Goal: Task Accomplishment & Management: Use online tool/utility

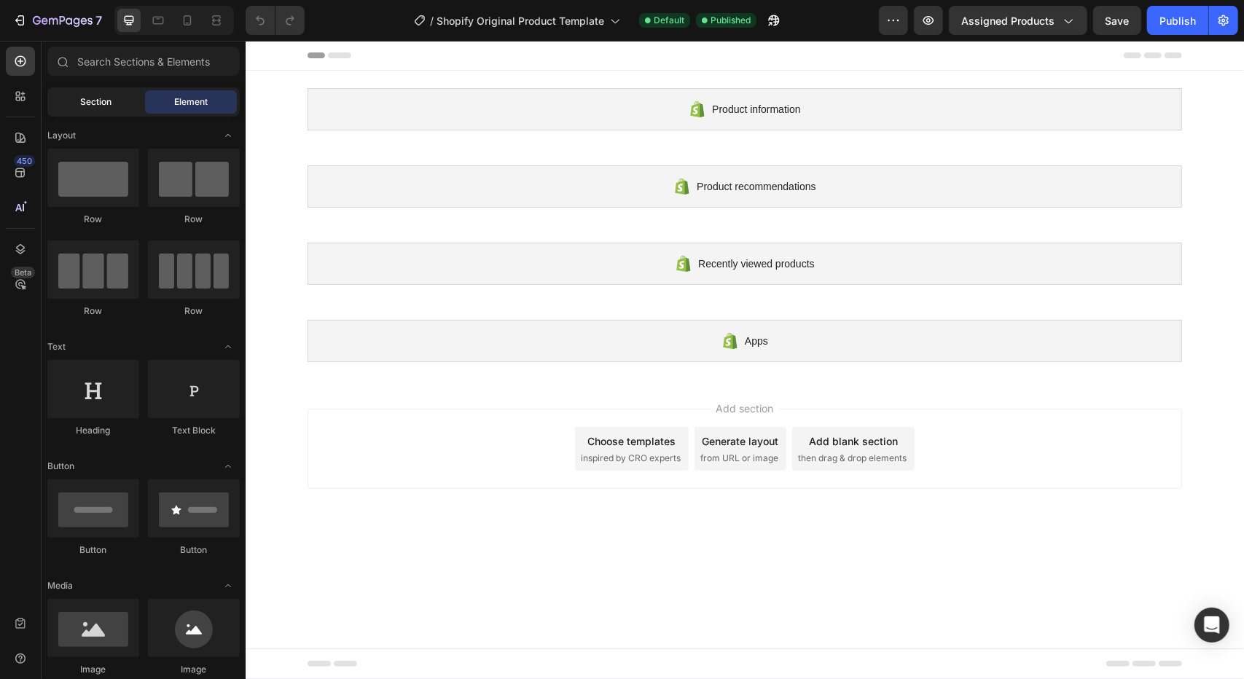
click at [93, 95] on span "Section" at bounding box center [96, 101] width 31 height 13
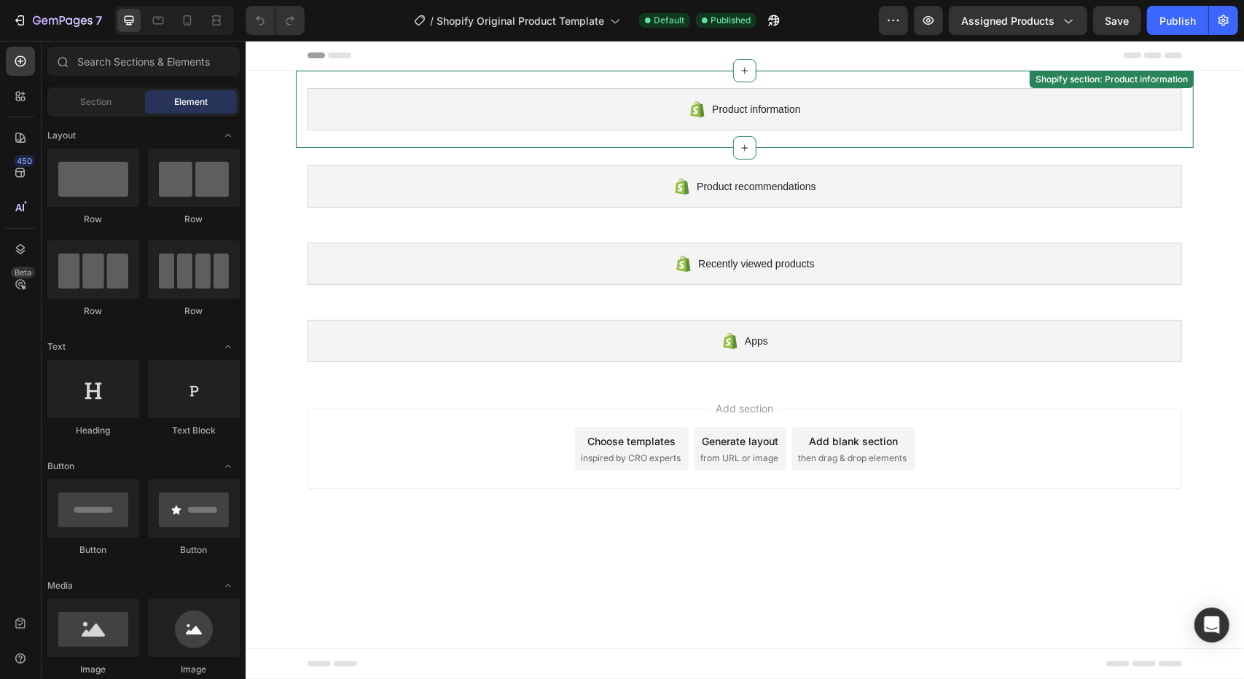
click at [777, 103] on span "Product information" at bounding box center [755, 108] width 88 height 17
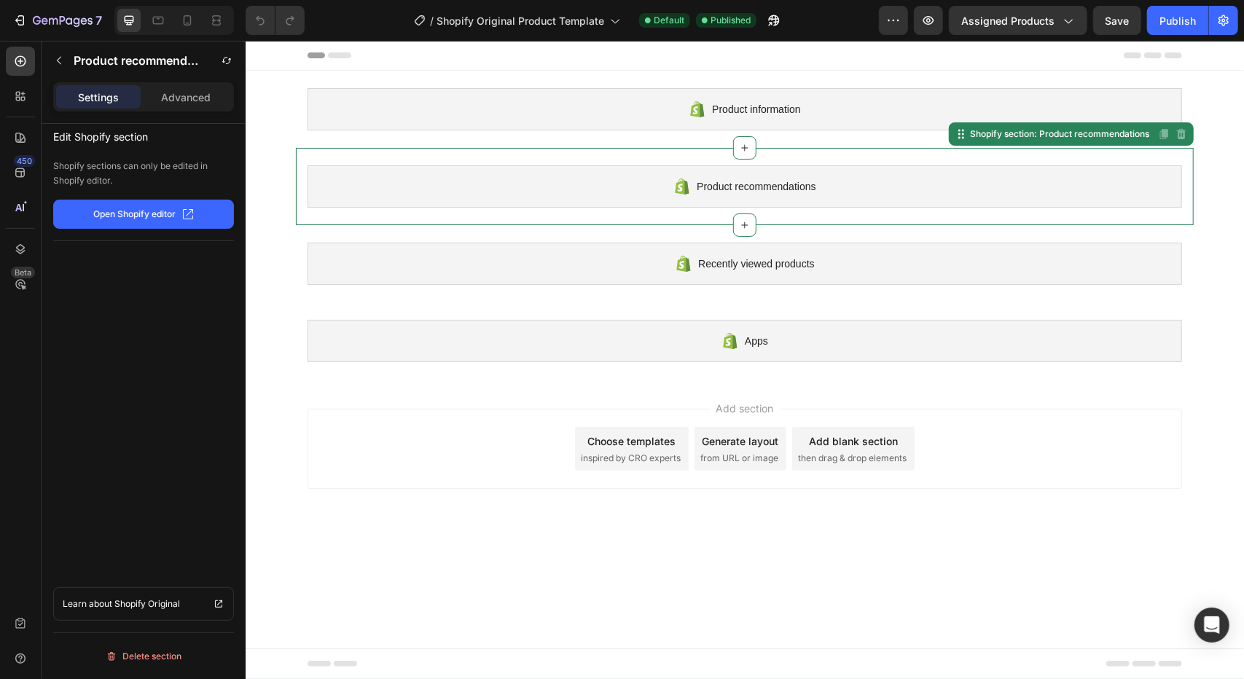
click at [798, 181] on span "Product recommendations" at bounding box center [755, 185] width 119 height 17
click at [810, 266] on span "Recently viewed products" at bounding box center [755, 262] width 117 height 17
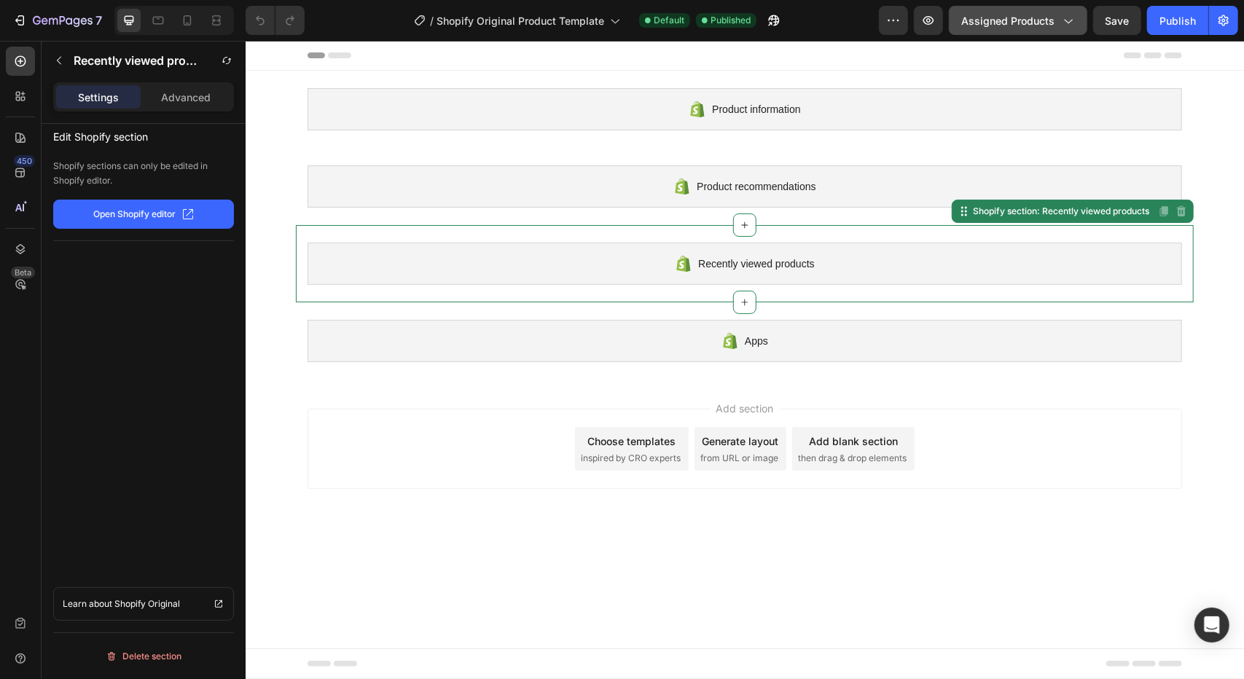
click at [1054, 30] on button "Assigned Products" at bounding box center [1018, 20] width 138 height 29
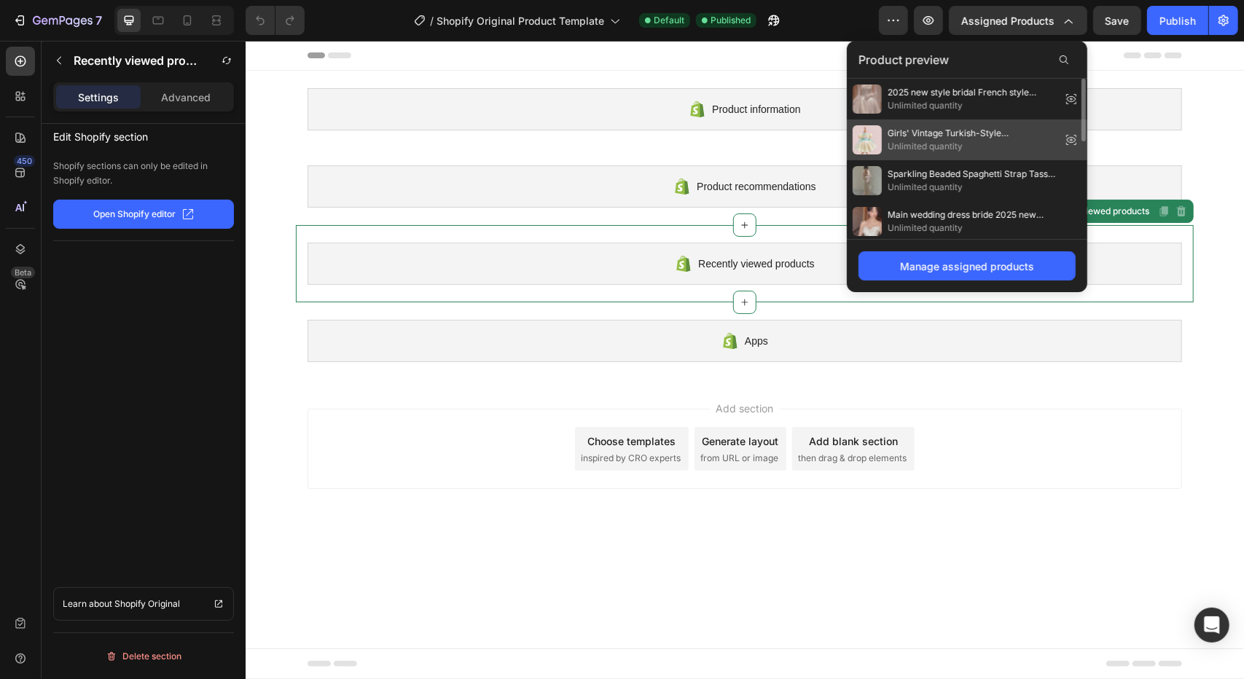
click at [984, 136] on span "Girls' Vintage Turkish-Style Embroidered Tulle Dress" at bounding box center [972, 133] width 168 height 13
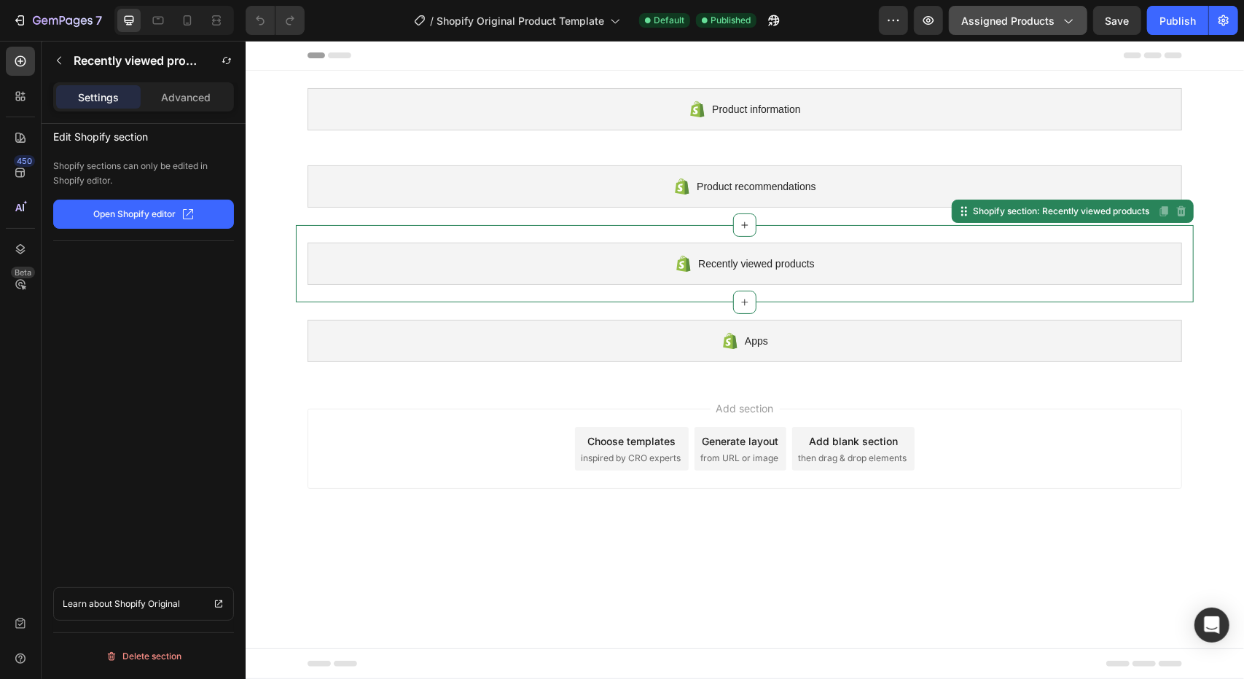
click at [1028, 31] on button "Assigned Products" at bounding box center [1018, 20] width 138 height 29
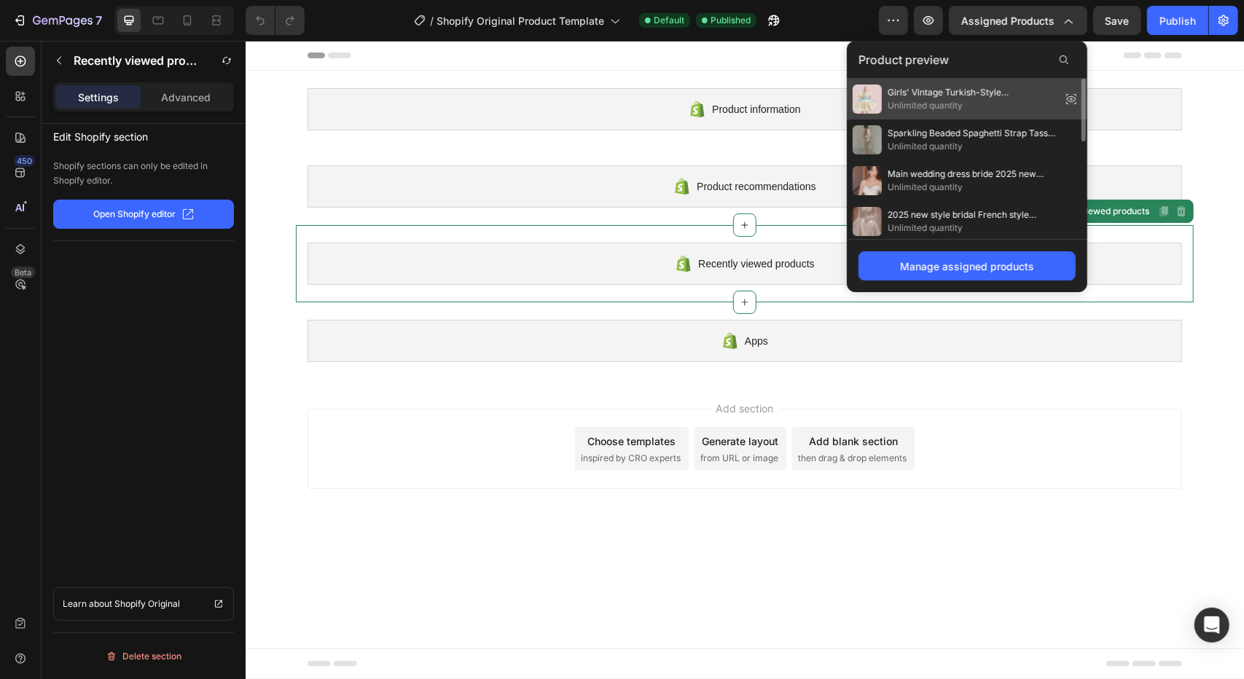
click at [952, 109] on span "Unlimited quantity" at bounding box center [972, 105] width 168 height 13
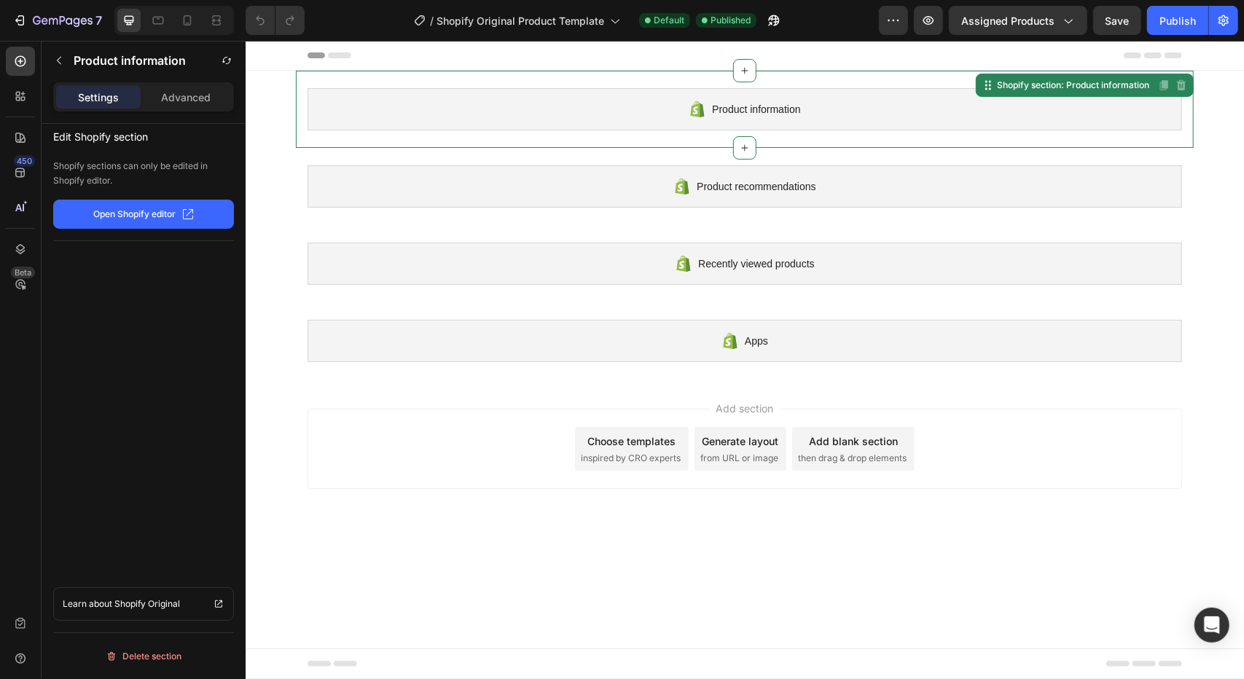
click at [897, 108] on div "Product information" at bounding box center [744, 108] width 875 height 42
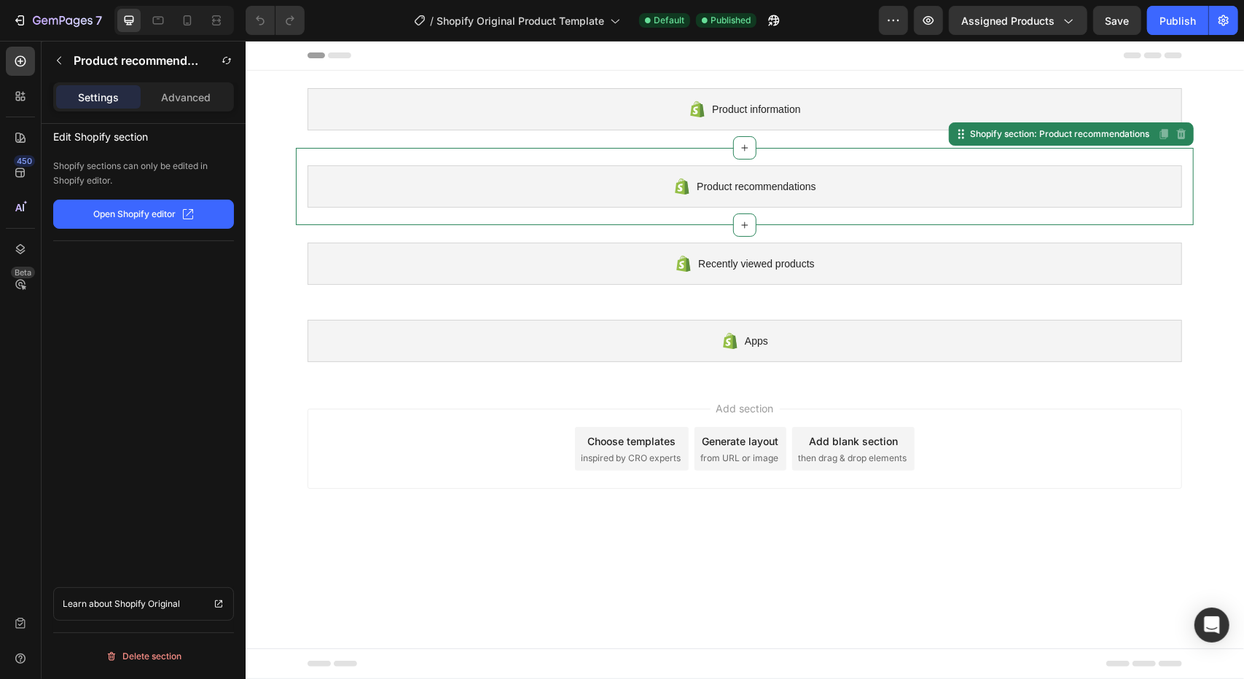
click at [617, 175] on div "Product recommendations" at bounding box center [744, 186] width 875 height 42
click at [618, 254] on div "Recently viewed products" at bounding box center [744, 263] width 875 height 42
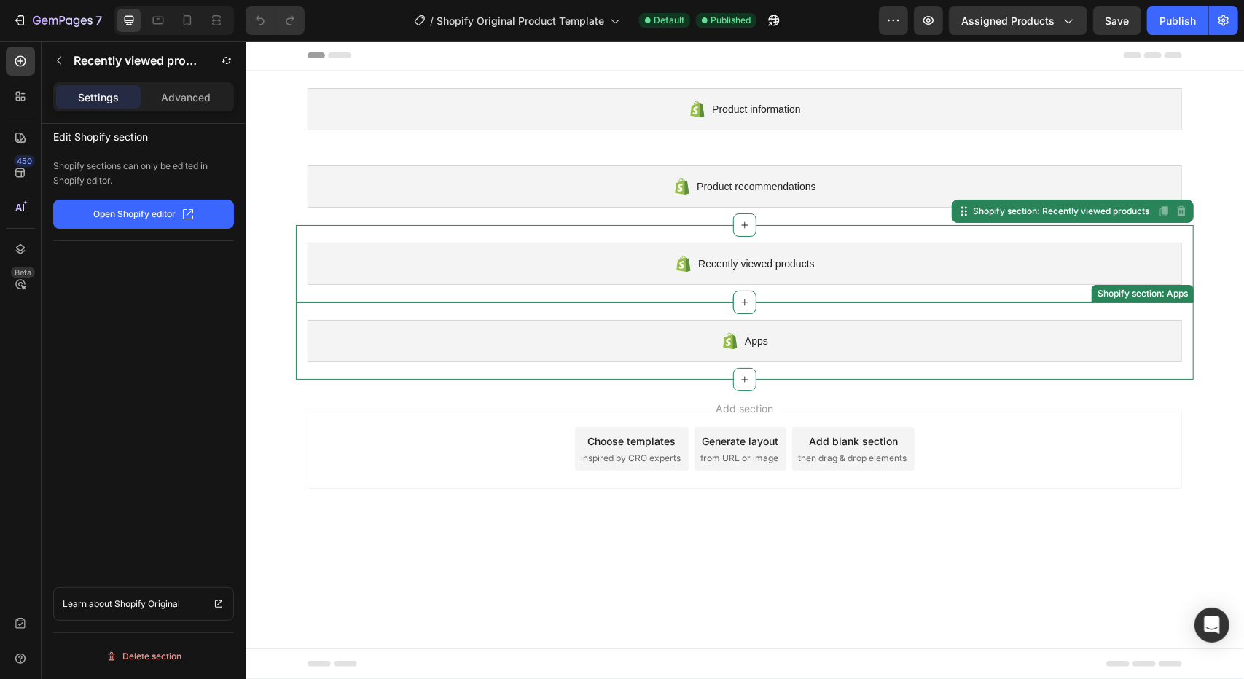
click at [650, 326] on div "Apps" at bounding box center [744, 340] width 875 height 42
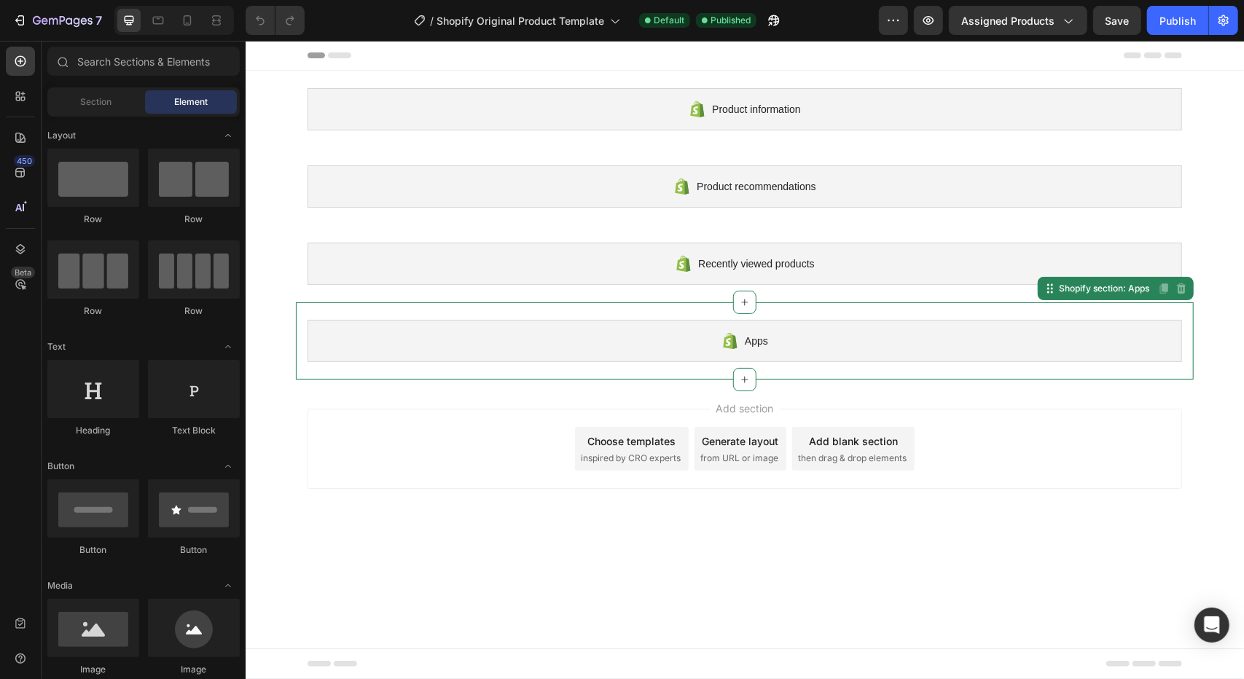
click at [650, 455] on span "inspired by CRO experts" at bounding box center [630, 457] width 100 height 13
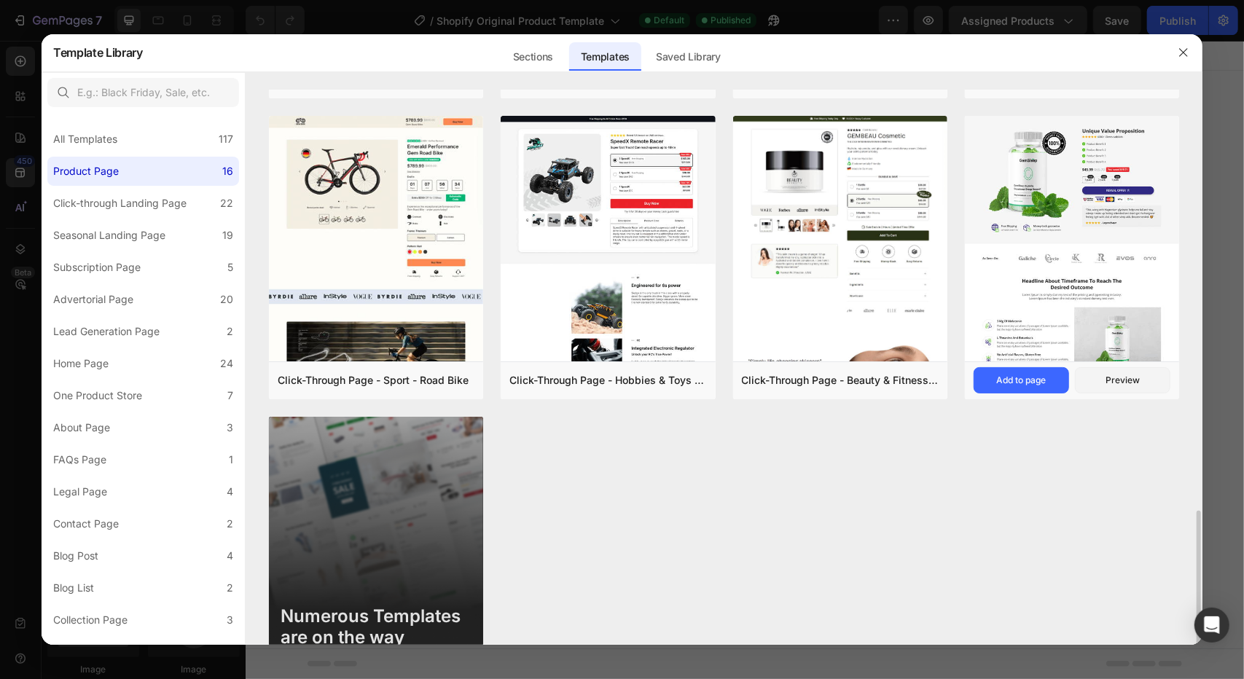
scroll to position [945, 0]
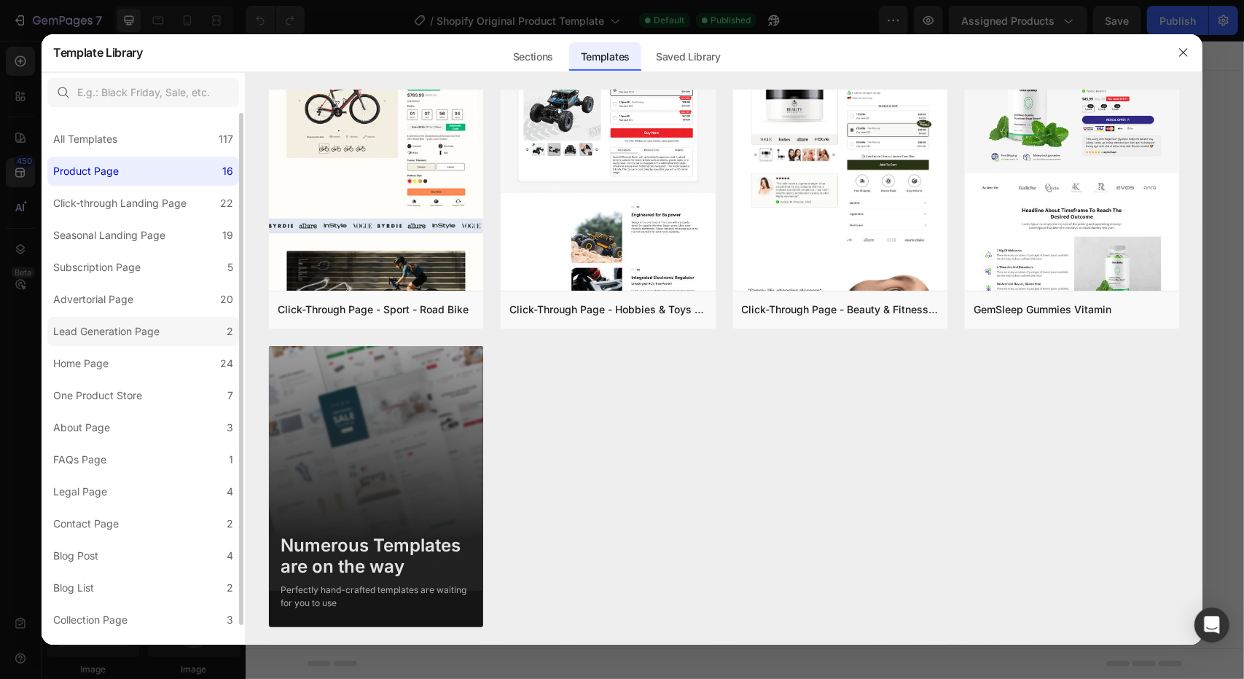
click at [124, 343] on label "Lead Generation Page 2" at bounding box center [143, 331] width 192 height 29
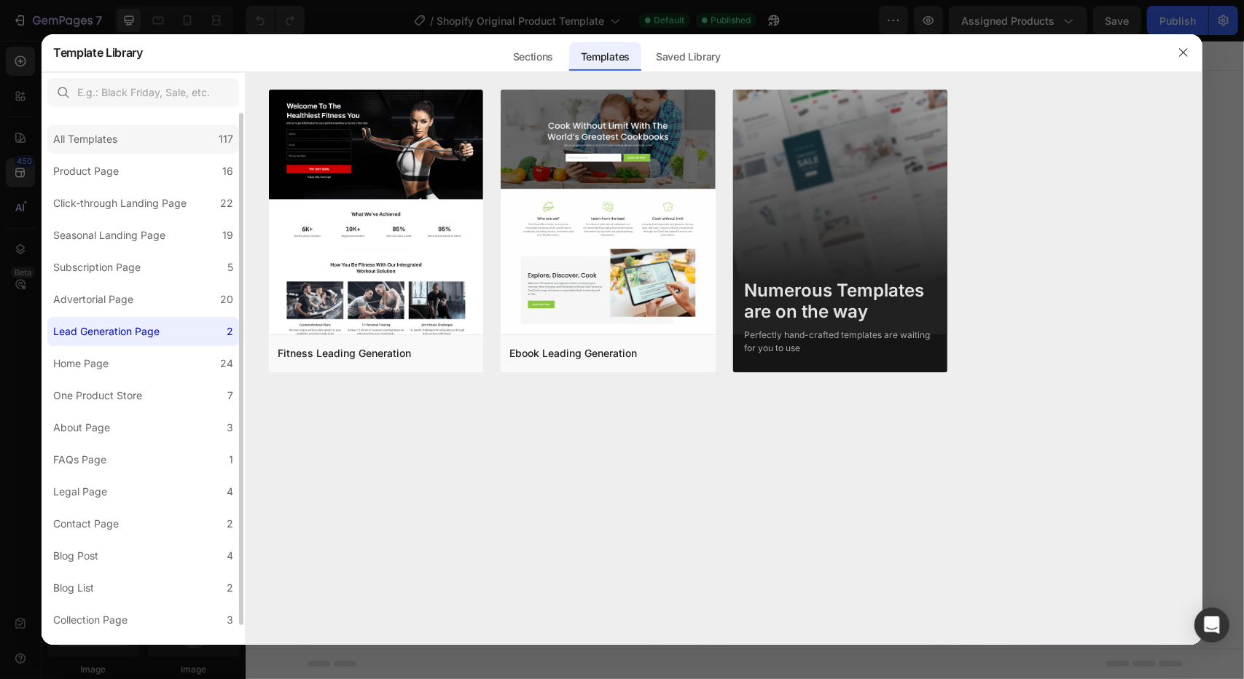
click at [137, 146] on div "All Templates 117" at bounding box center [143, 139] width 192 height 29
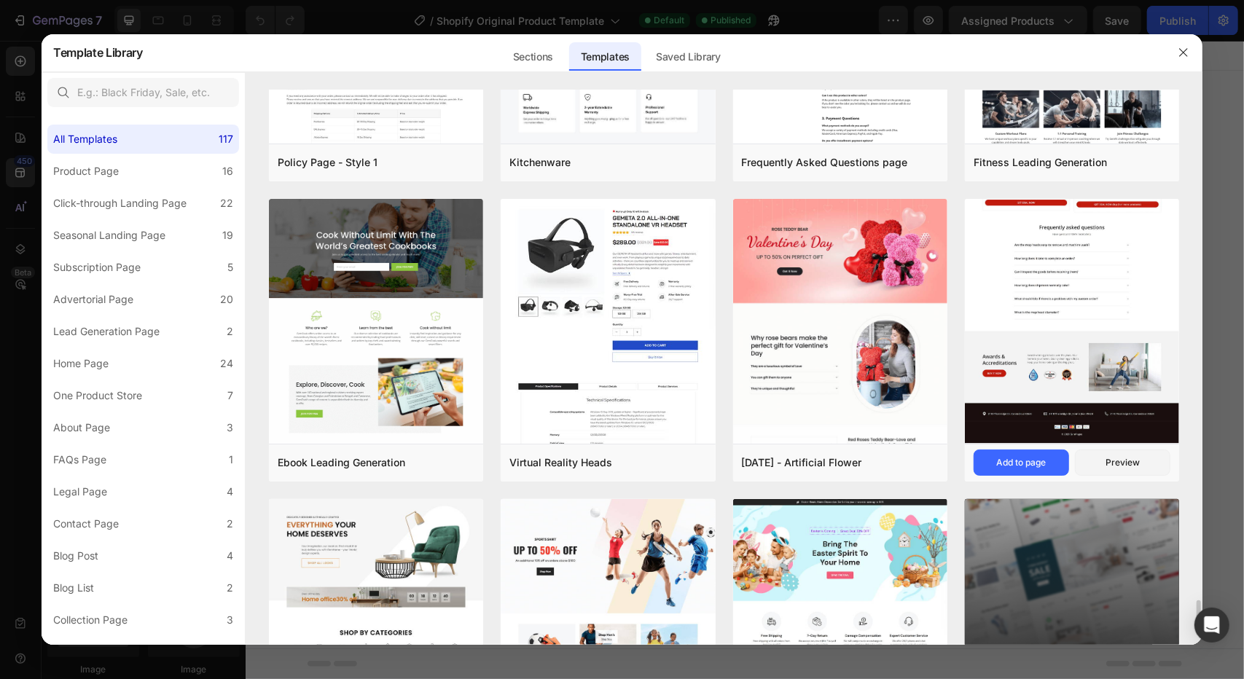
scroll to position [8159, 0]
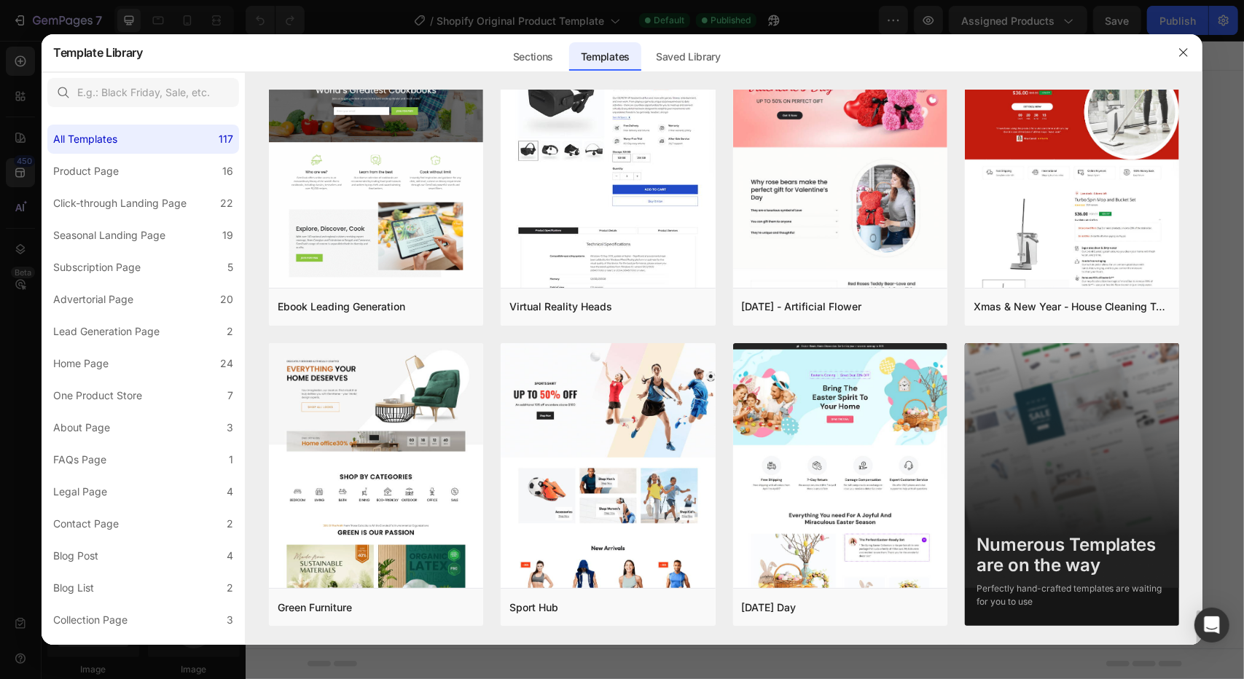
click at [1131, 501] on img at bounding box center [1072, 491] width 214 height 297
click at [603, 57] on div "Templates" at bounding box center [605, 56] width 72 height 29
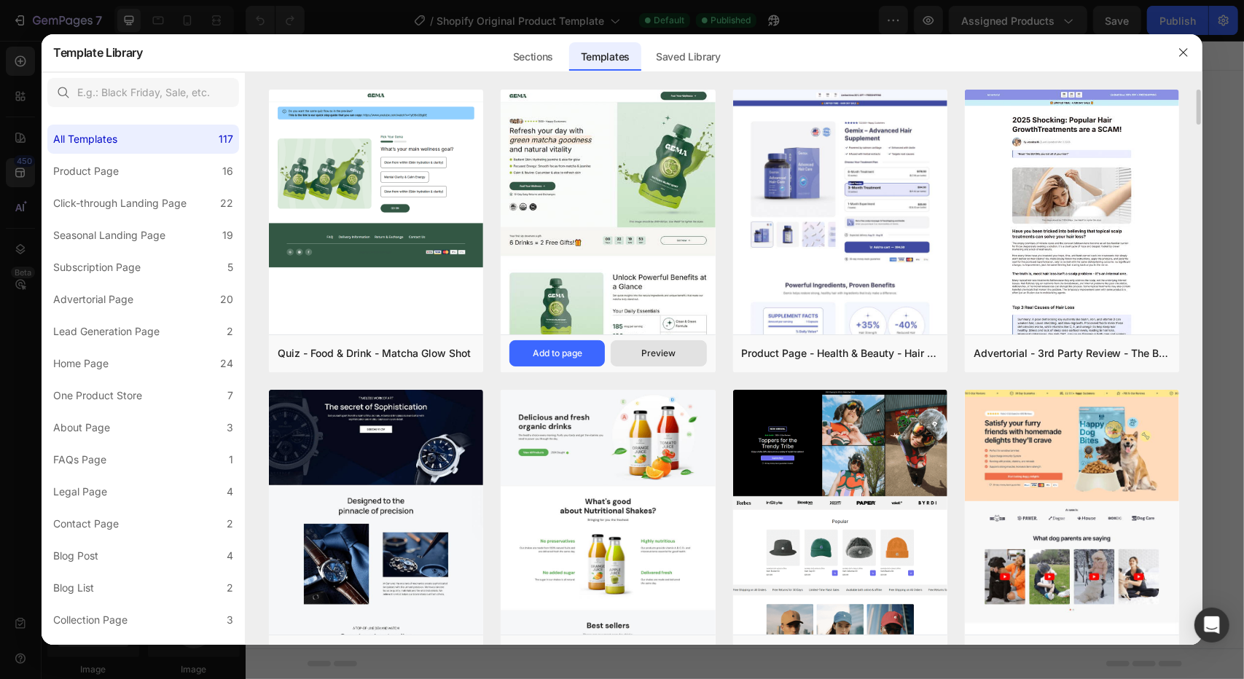
click at [680, 357] on button "Preview" at bounding box center [658, 353] width 95 height 26
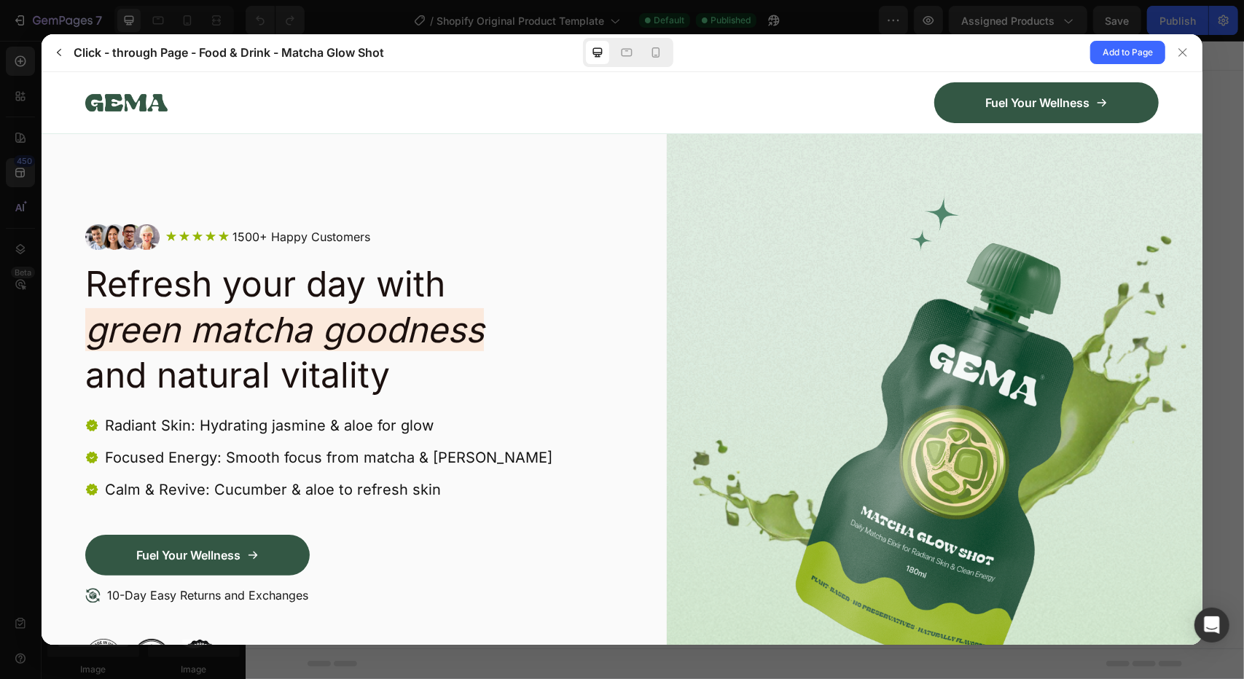
drag, startPoint x: 479, startPoint y: 575, endPoint x: 516, endPoint y: 219, distance: 357.6
click at [64, 47] on icon "button" at bounding box center [59, 53] width 12 height 12
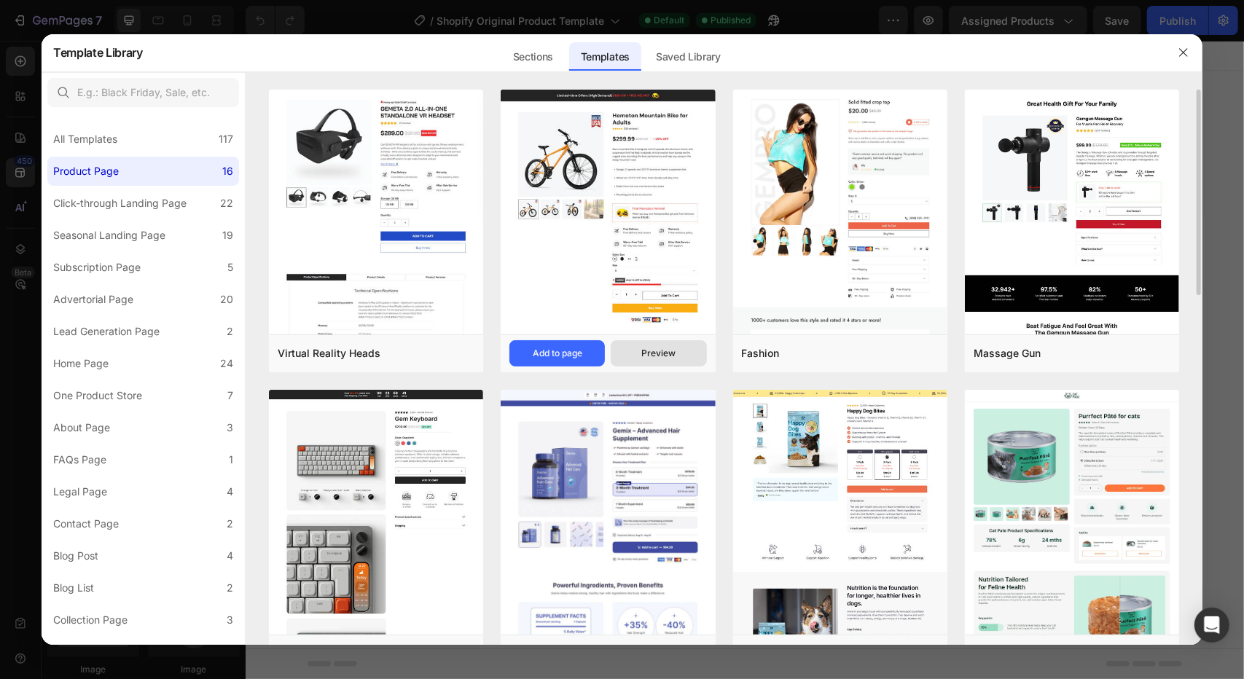
click at [665, 359] on div "Preview" at bounding box center [658, 353] width 34 height 13
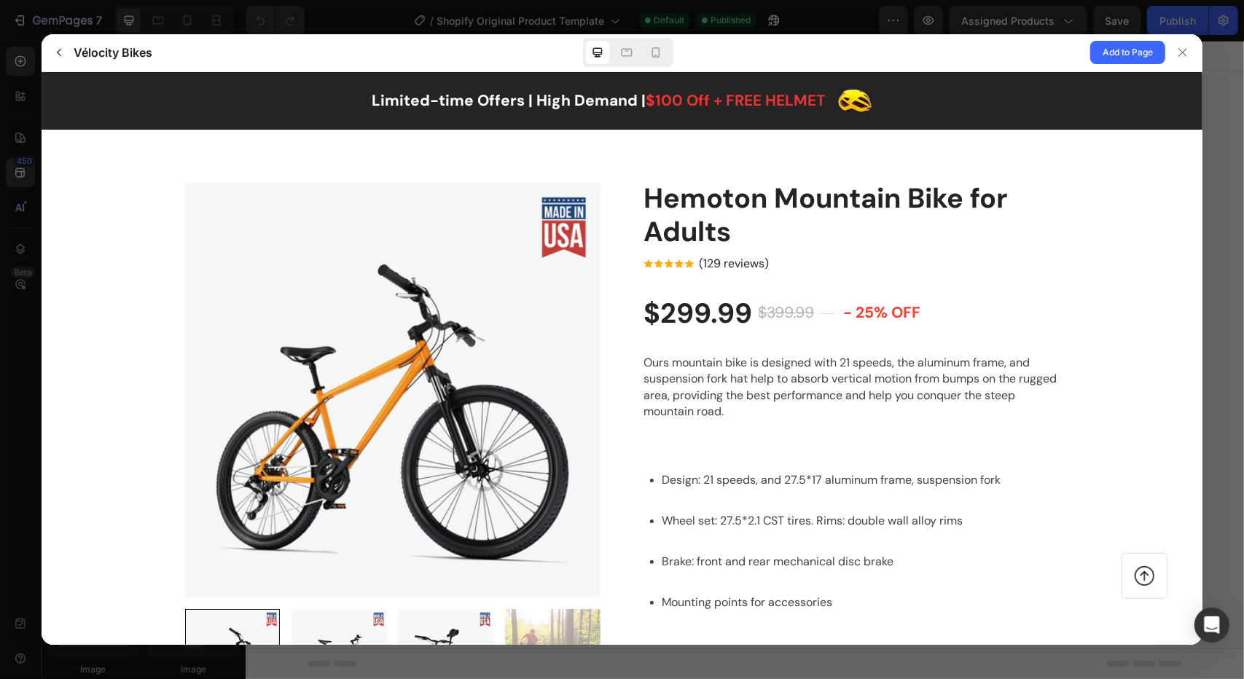
drag, startPoint x: 855, startPoint y: 574, endPoint x: 722, endPoint y: 186, distance: 409.8
click at [1184, 53] on icon at bounding box center [1183, 53] width 12 height 12
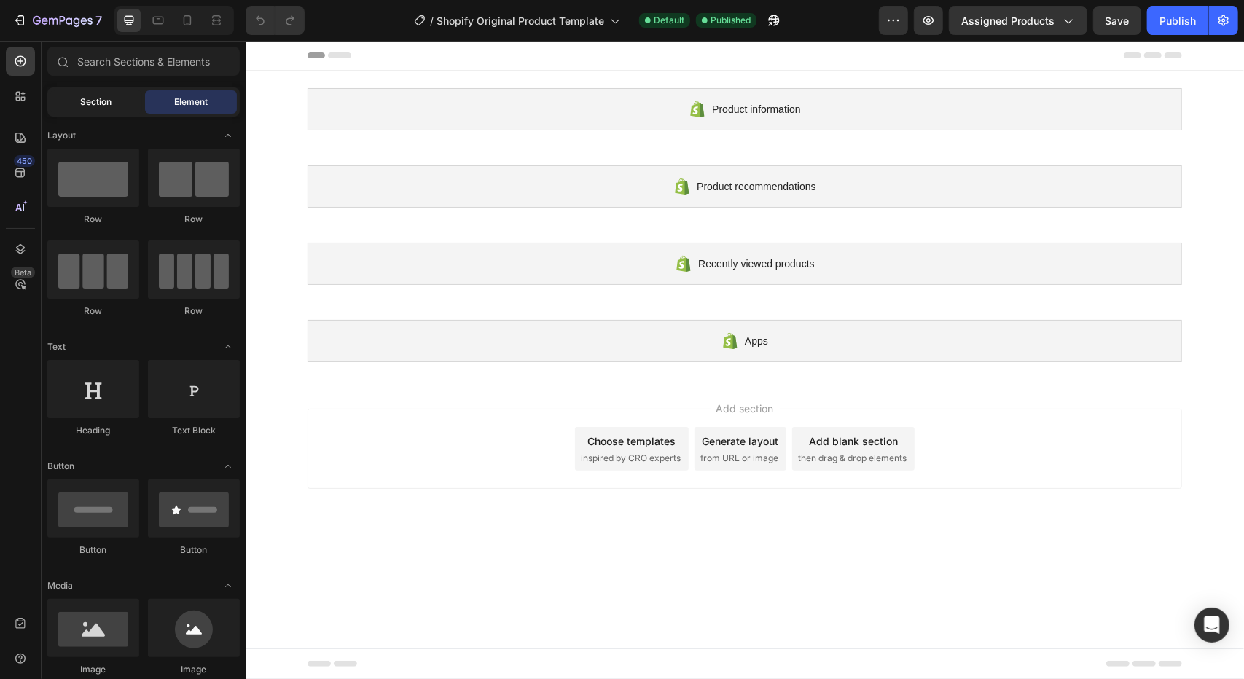
click at [90, 98] on span "Section" at bounding box center [96, 101] width 31 height 13
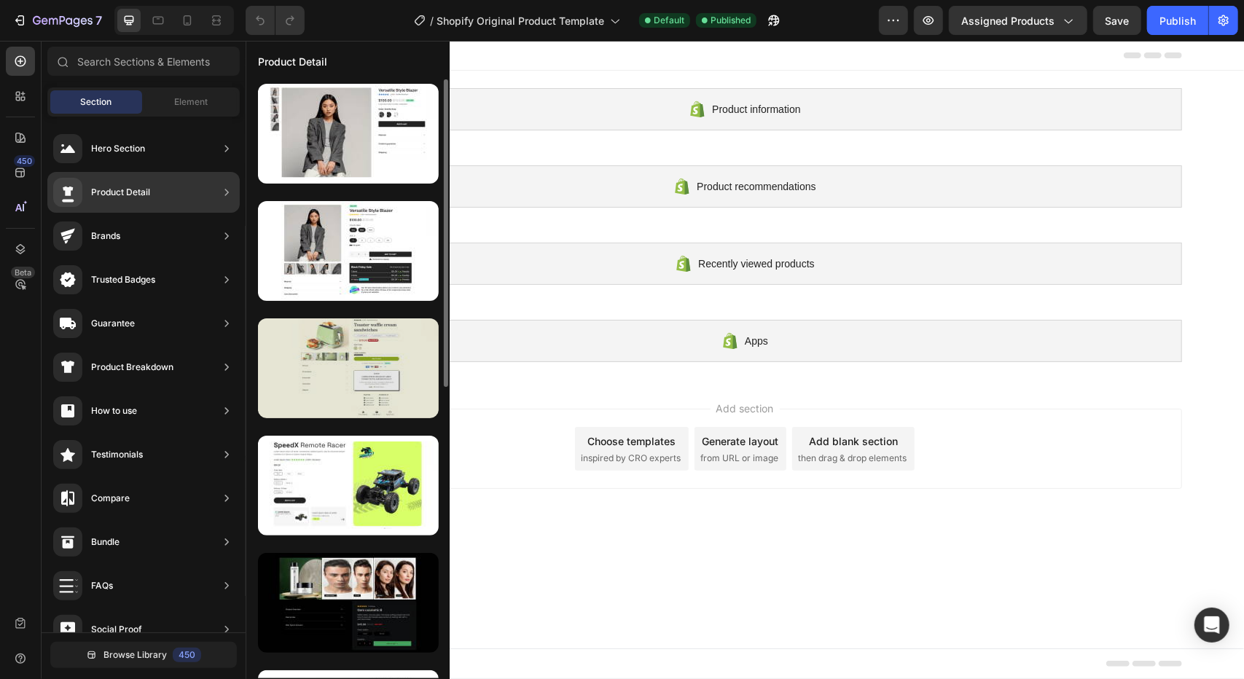
click at [387, 400] on div at bounding box center [348, 368] width 181 height 100
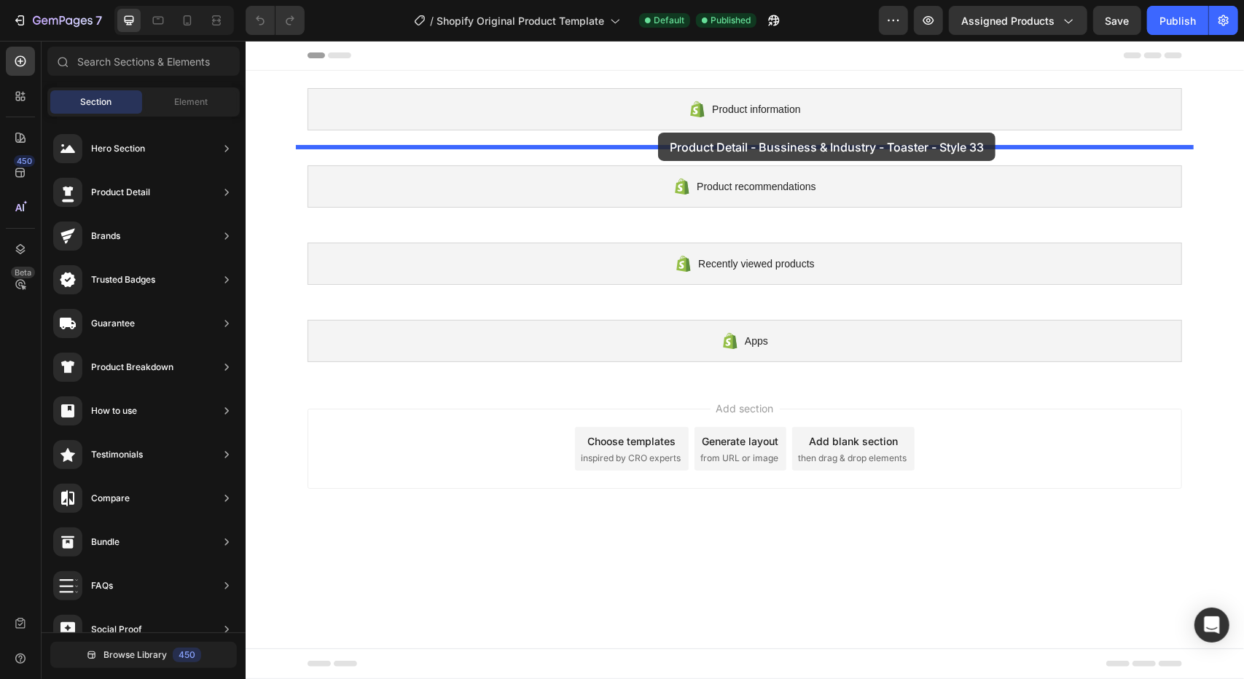
drag, startPoint x: 632, startPoint y: 440, endPoint x: 657, endPoint y: 132, distance: 309.3
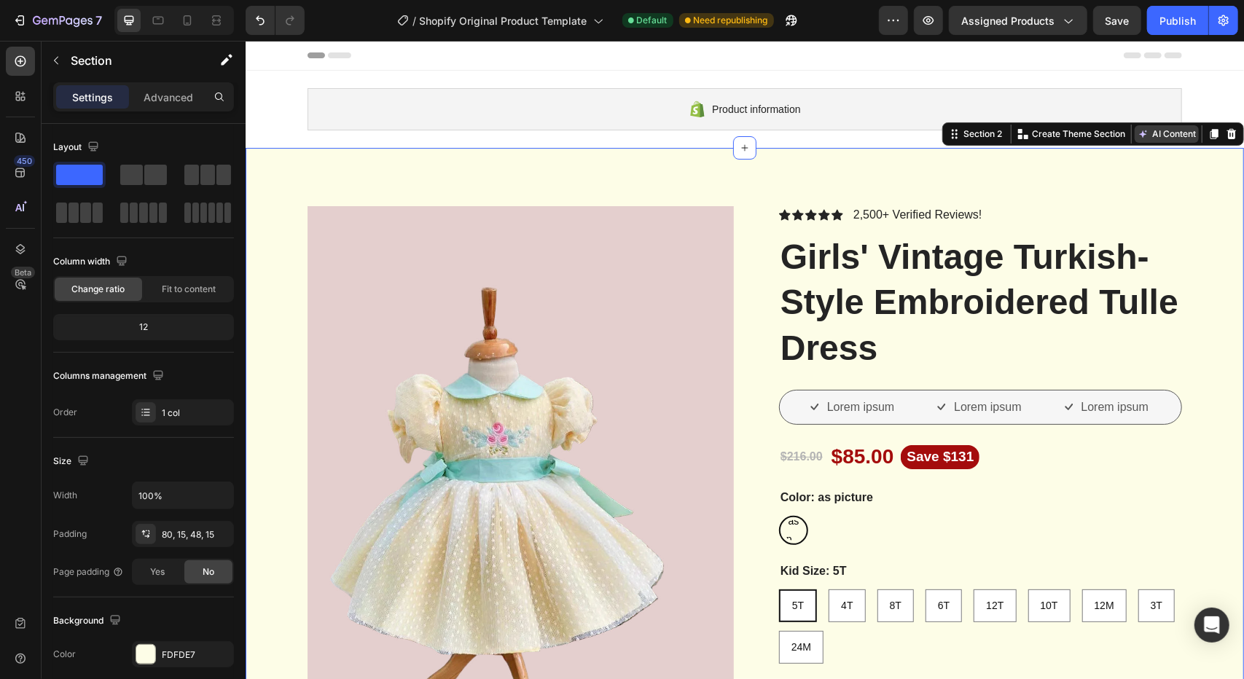
click at [1173, 138] on button "AI Content" at bounding box center [1166, 133] width 64 height 17
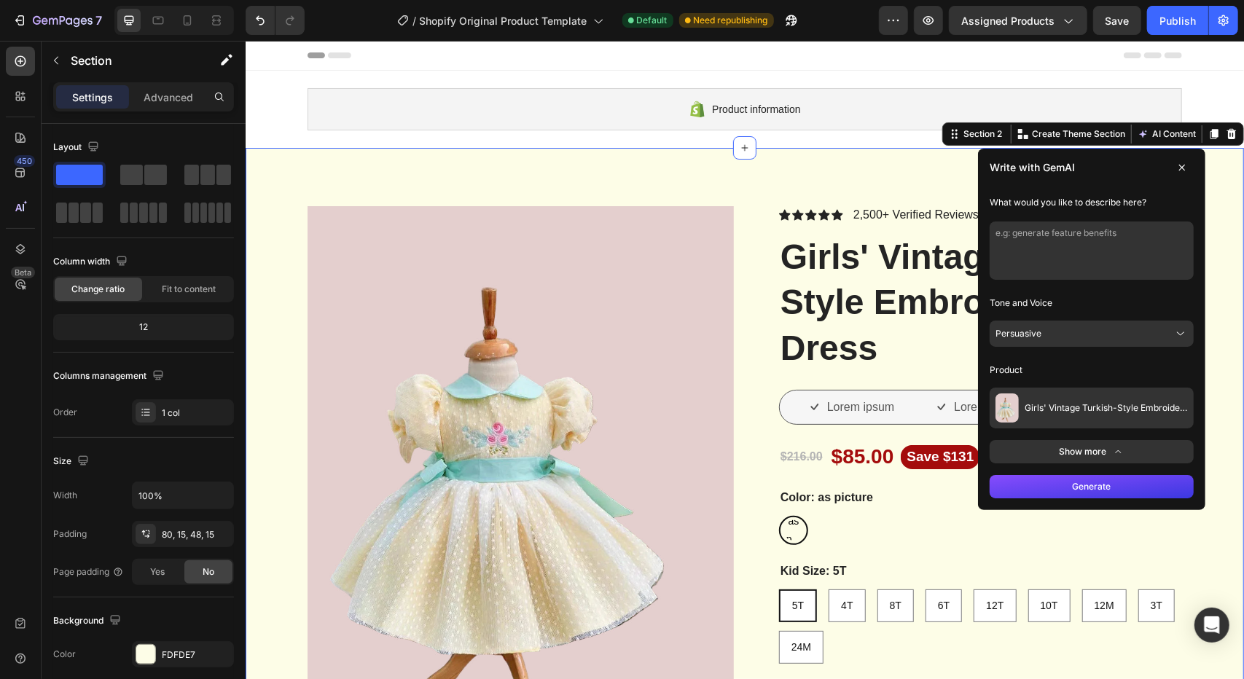
click at [1108, 481] on button "Generate" at bounding box center [1091, 485] width 204 height 23
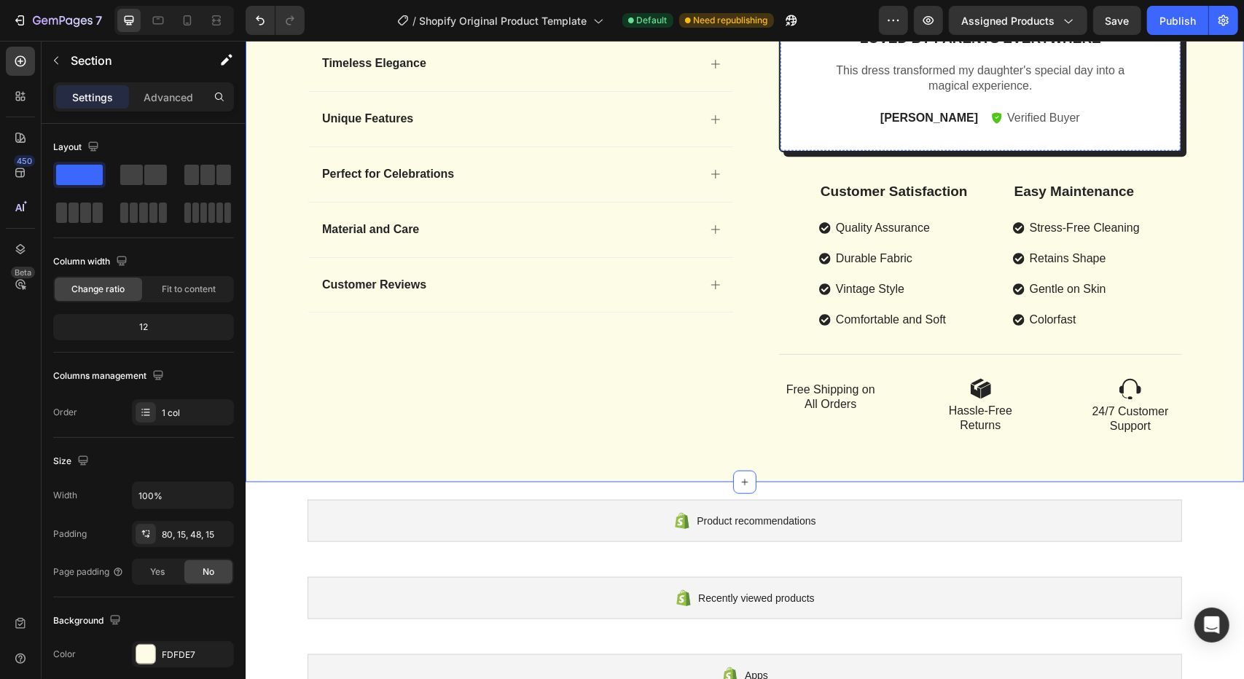
scroll to position [947, 0]
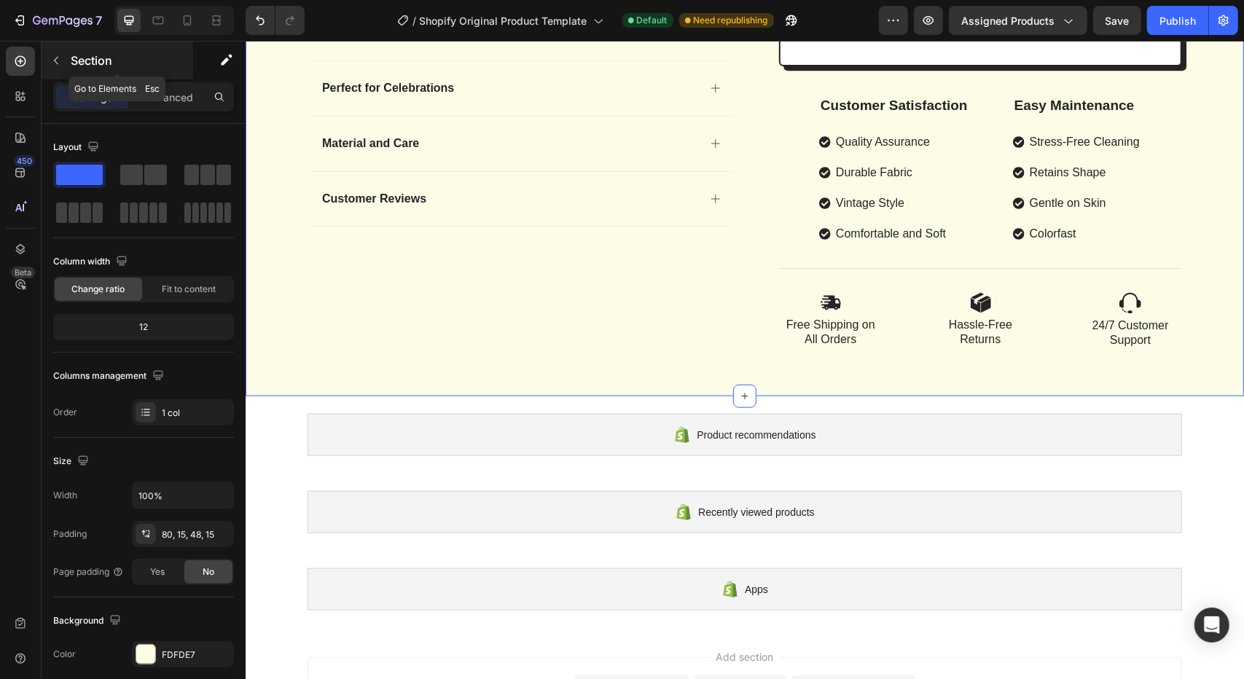
click at [58, 55] on icon "button" at bounding box center [56, 61] width 12 height 12
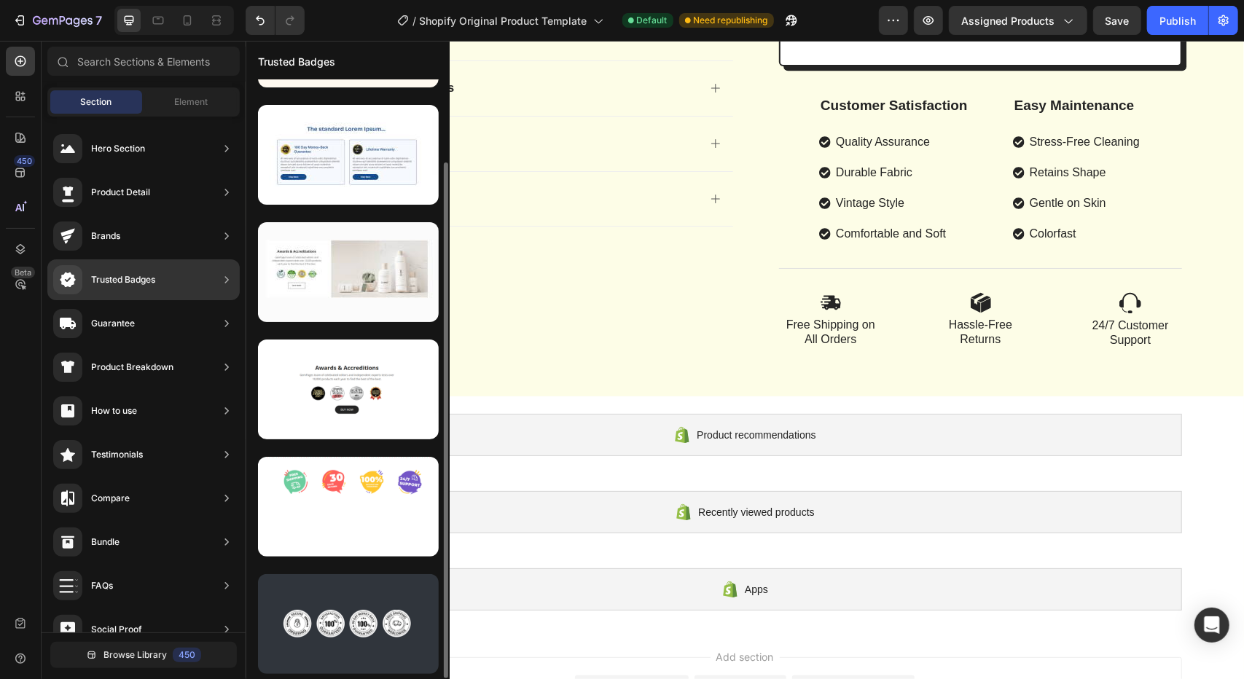
scroll to position [0, 0]
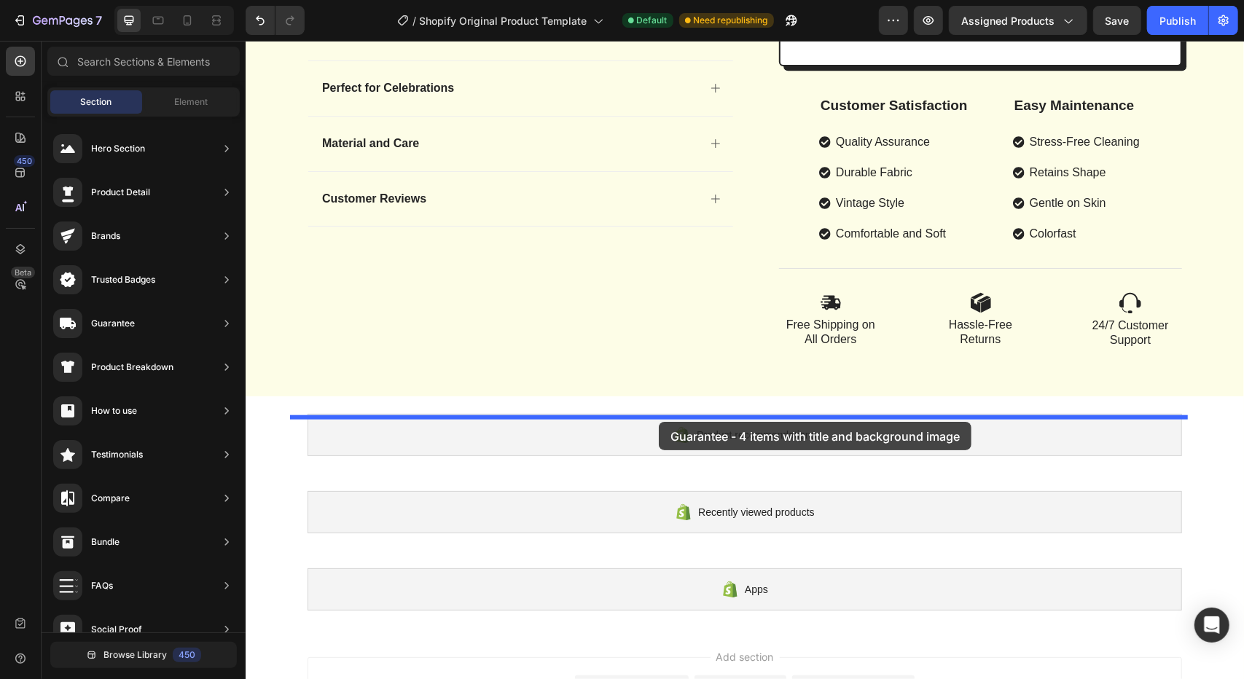
drag, startPoint x: 597, startPoint y: 415, endPoint x: 658, endPoint y: 421, distance: 61.5
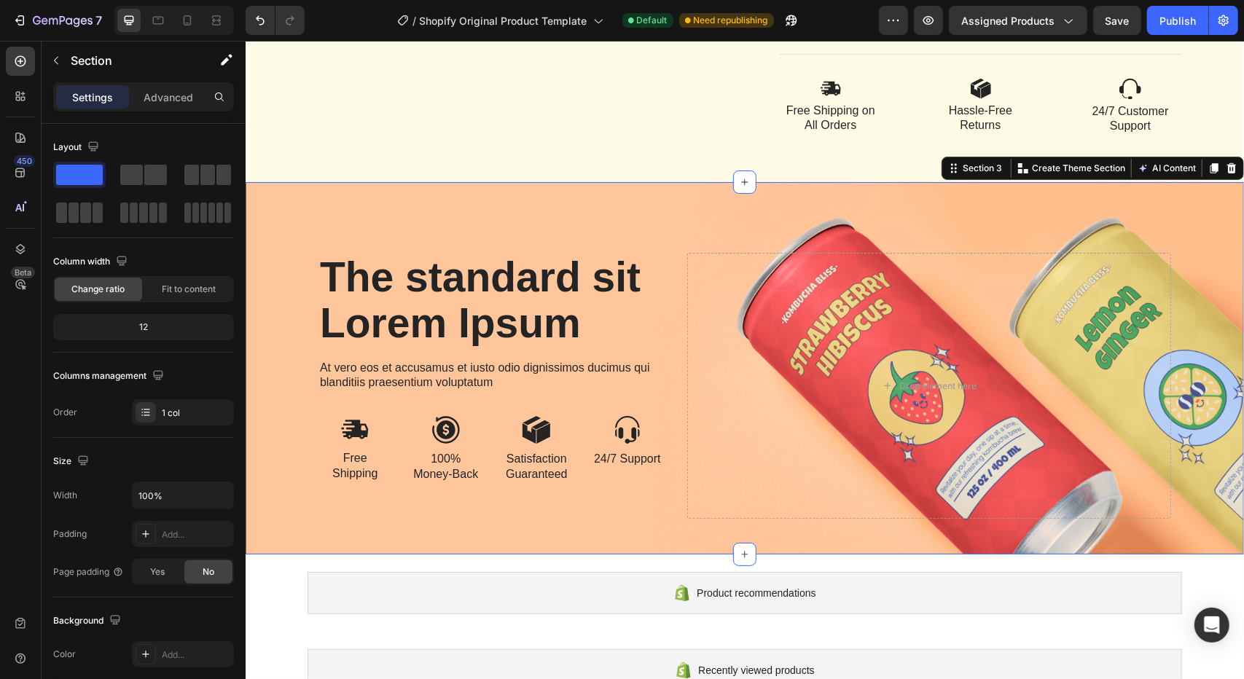
scroll to position [1166, 0]
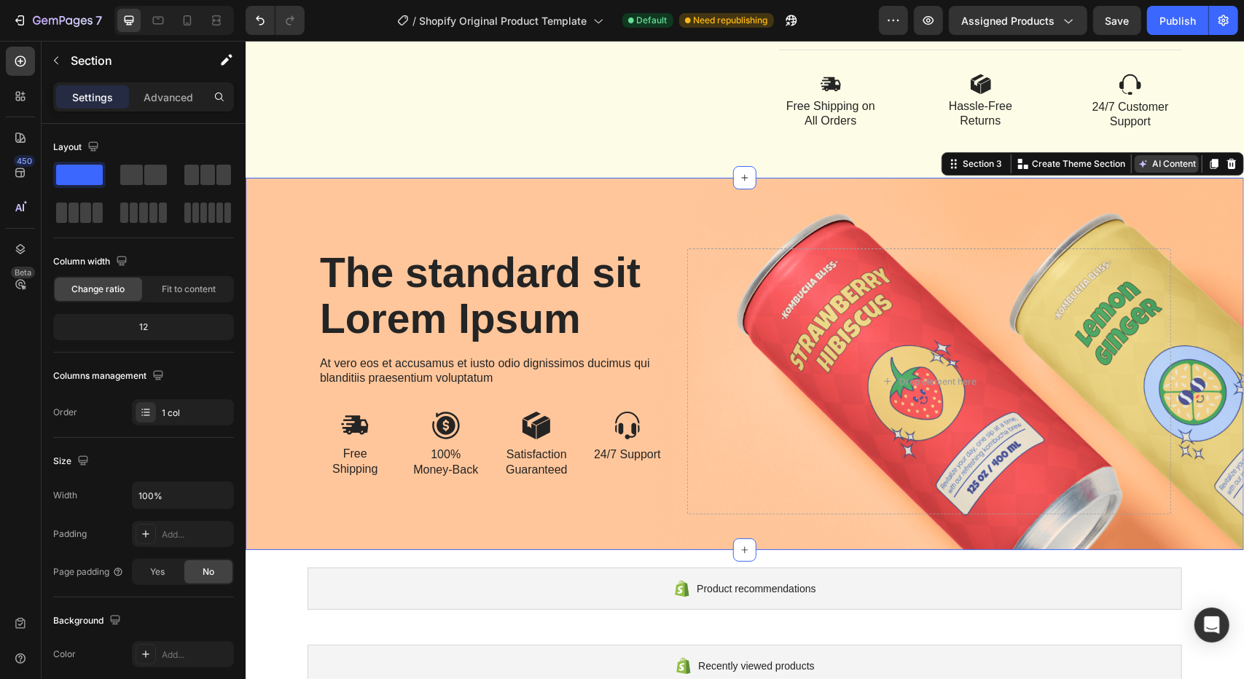
click at [1158, 172] on button "AI Content" at bounding box center [1166, 162] width 64 height 17
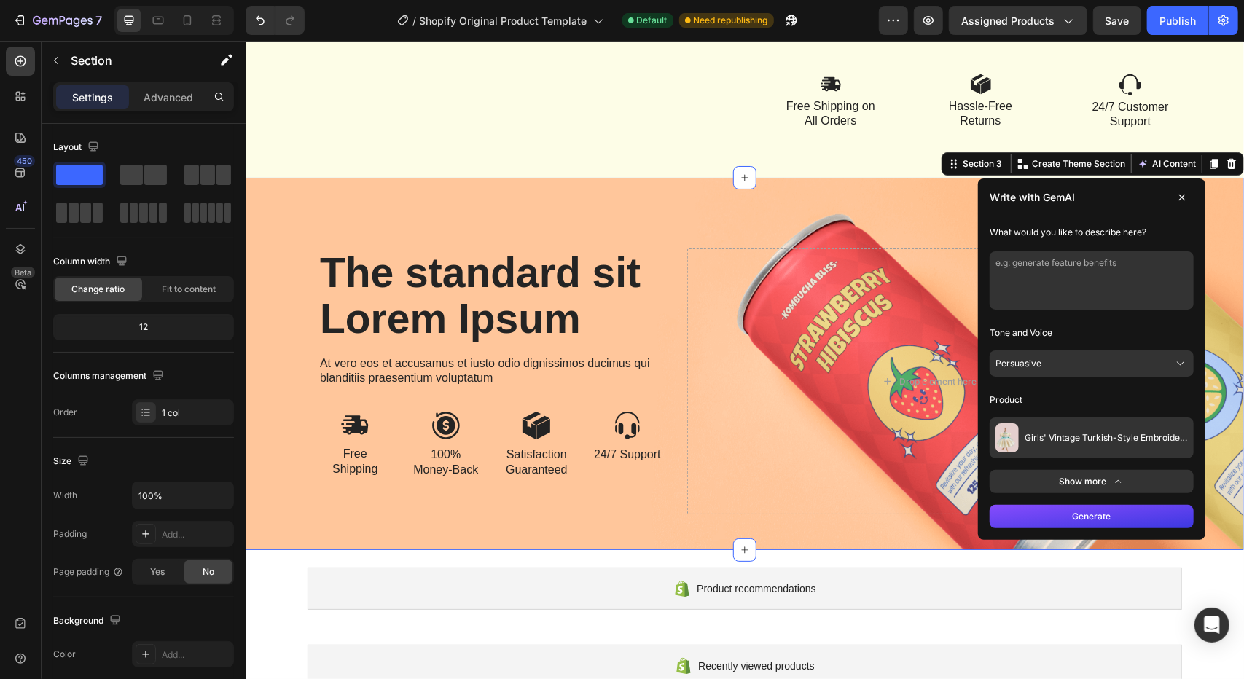
click at [1085, 528] on button "Generate" at bounding box center [1091, 515] width 204 height 23
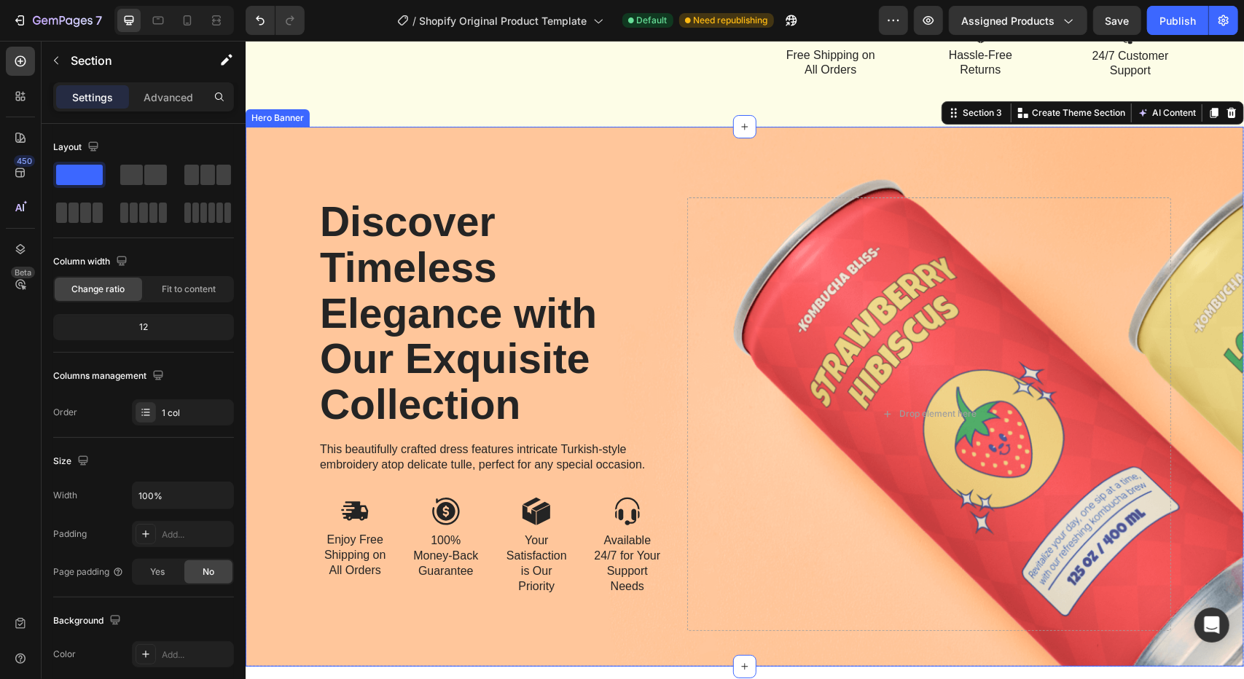
scroll to position [1239, 0]
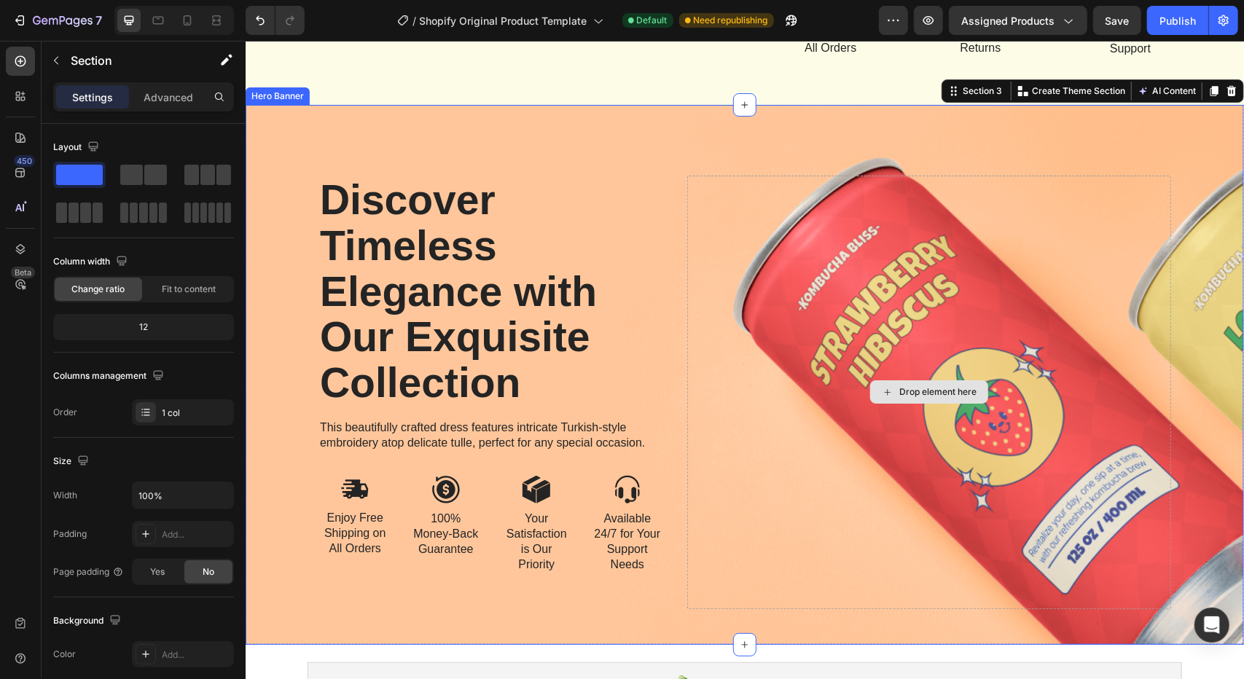
click at [977, 327] on div "Drop element here" at bounding box center [928, 391] width 484 height 433
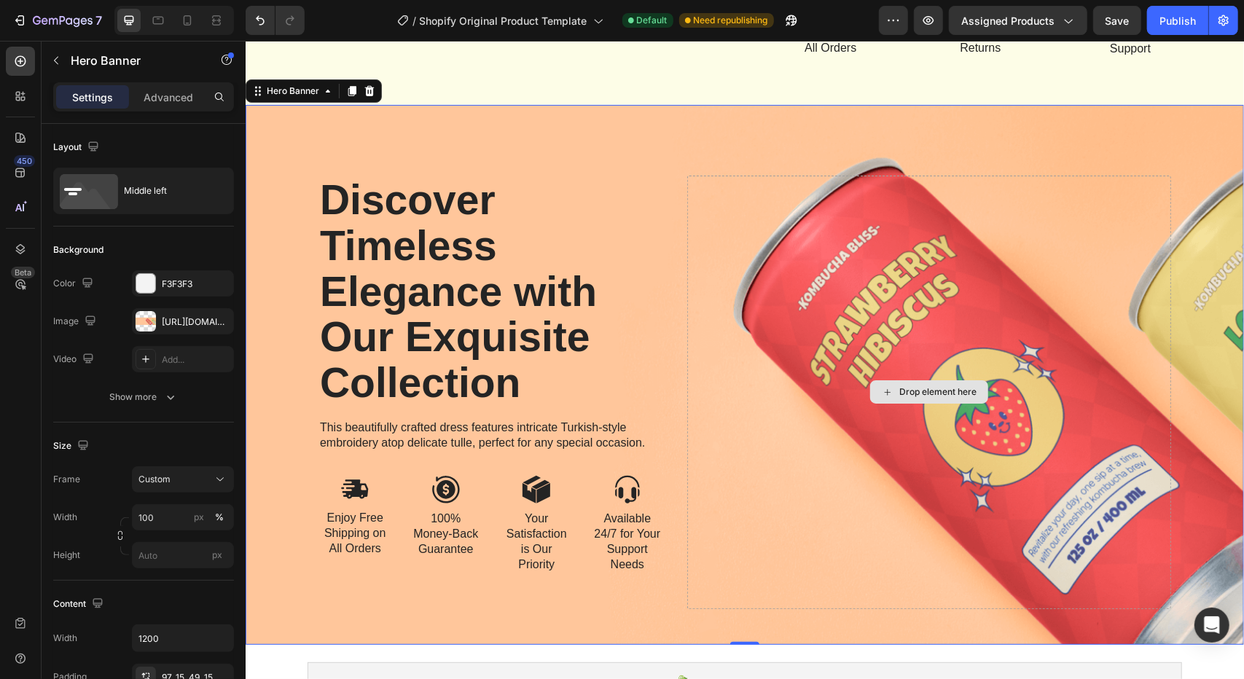
click at [1118, 353] on div "Drop element here" at bounding box center [928, 391] width 484 height 433
click at [605, 136] on div "Discover Timeless Elegance with Our Exquisite Collection Heading This beautiful…" at bounding box center [744, 373] width 875 height 539
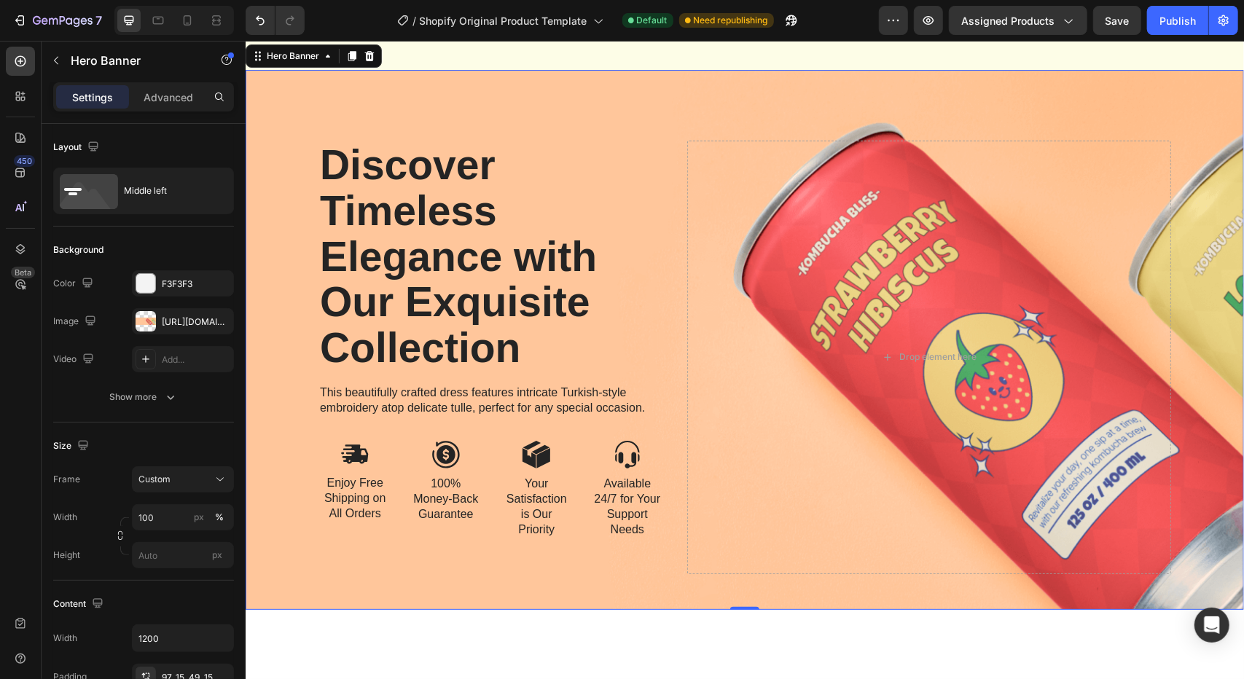
scroll to position [1119, 0]
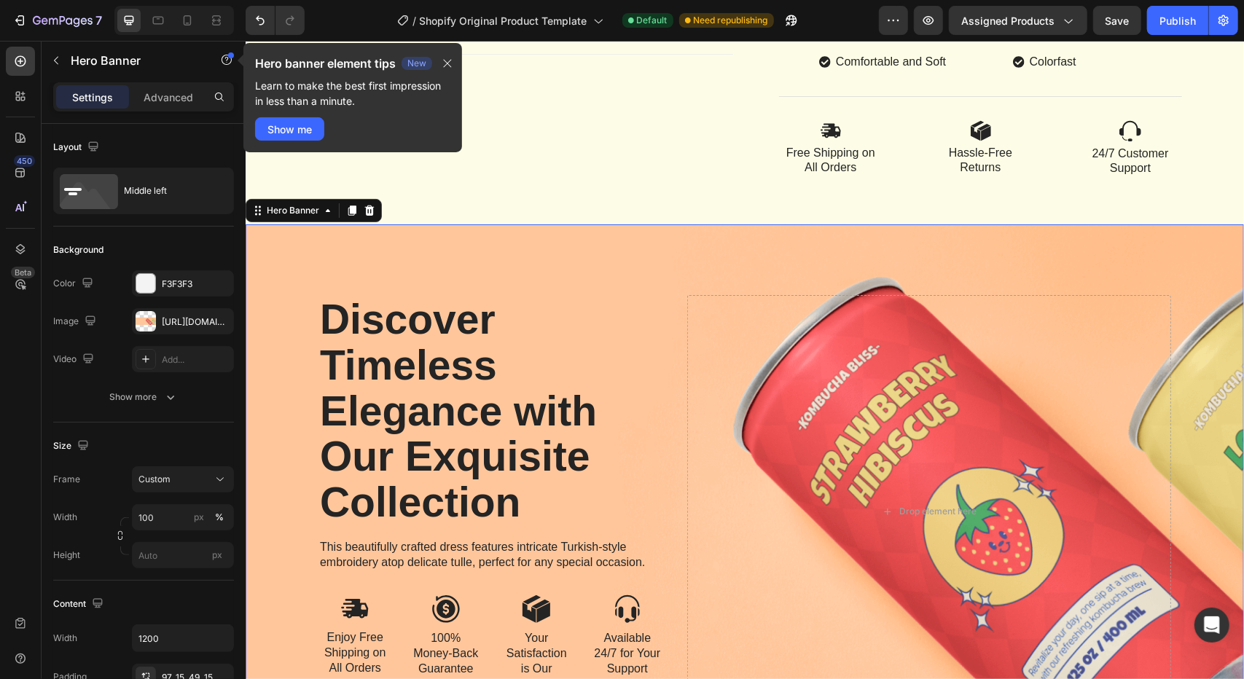
click at [546, 274] on div "Discover Timeless Elegance with Our Exquisite Collection Heading This beautiful…" at bounding box center [744, 493] width 875 height 539
click at [738, 230] on icon at bounding box center [744, 224] width 12 height 12
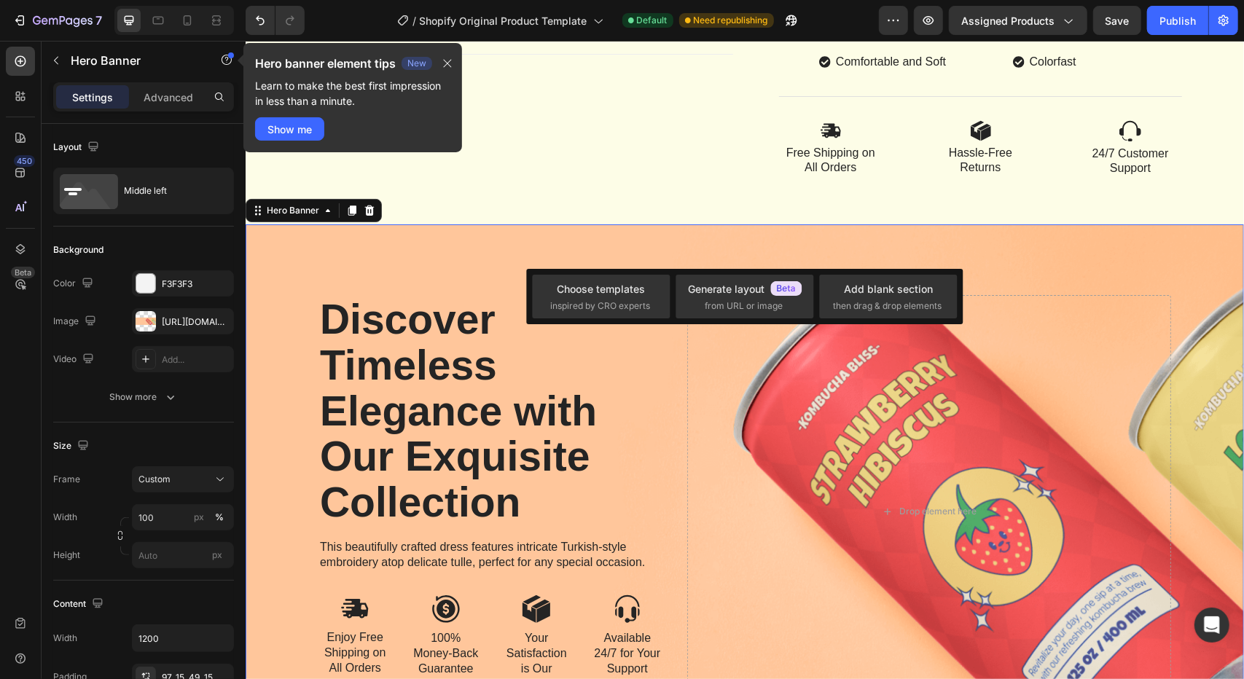
click at [966, 275] on div "Discover Timeless Elegance with Our Exquisite Collection Heading This beautiful…" at bounding box center [744, 493] width 875 height 539
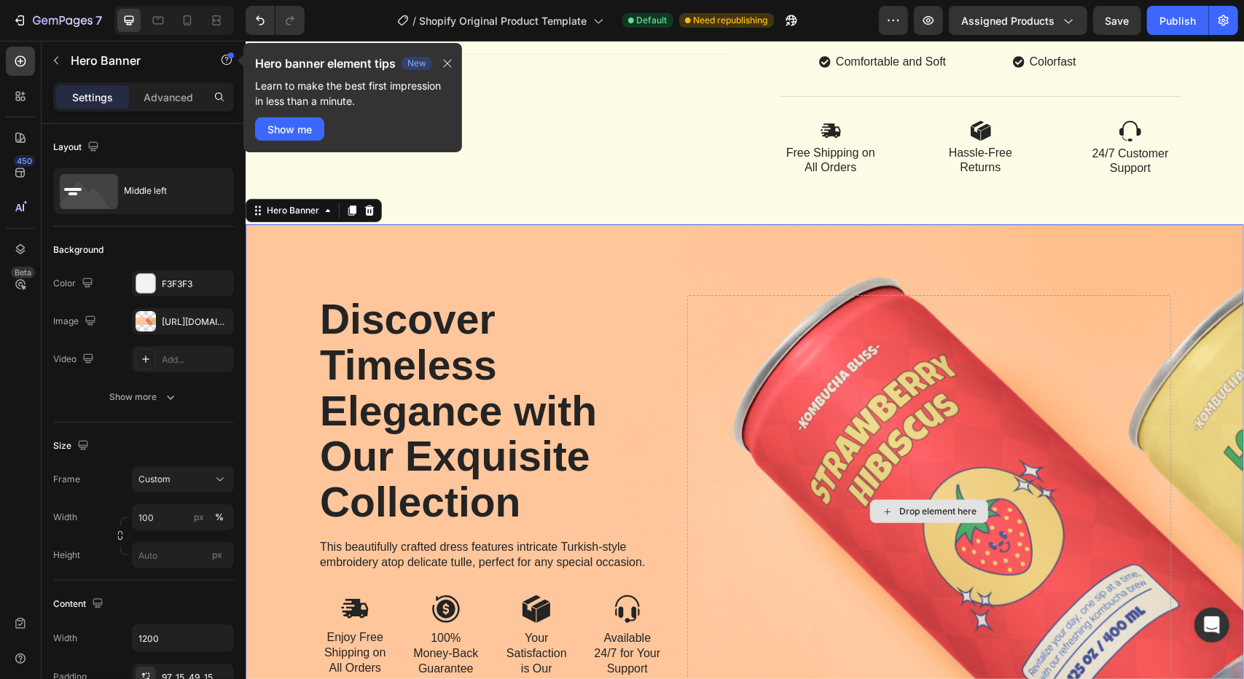
click at [974, 417] on div "Drop element here" at bounding box center [928, 510] width 484 height 433
click at [937, 517] on div "Drop element here" at bounding box center [937, 511] width 77 height 12
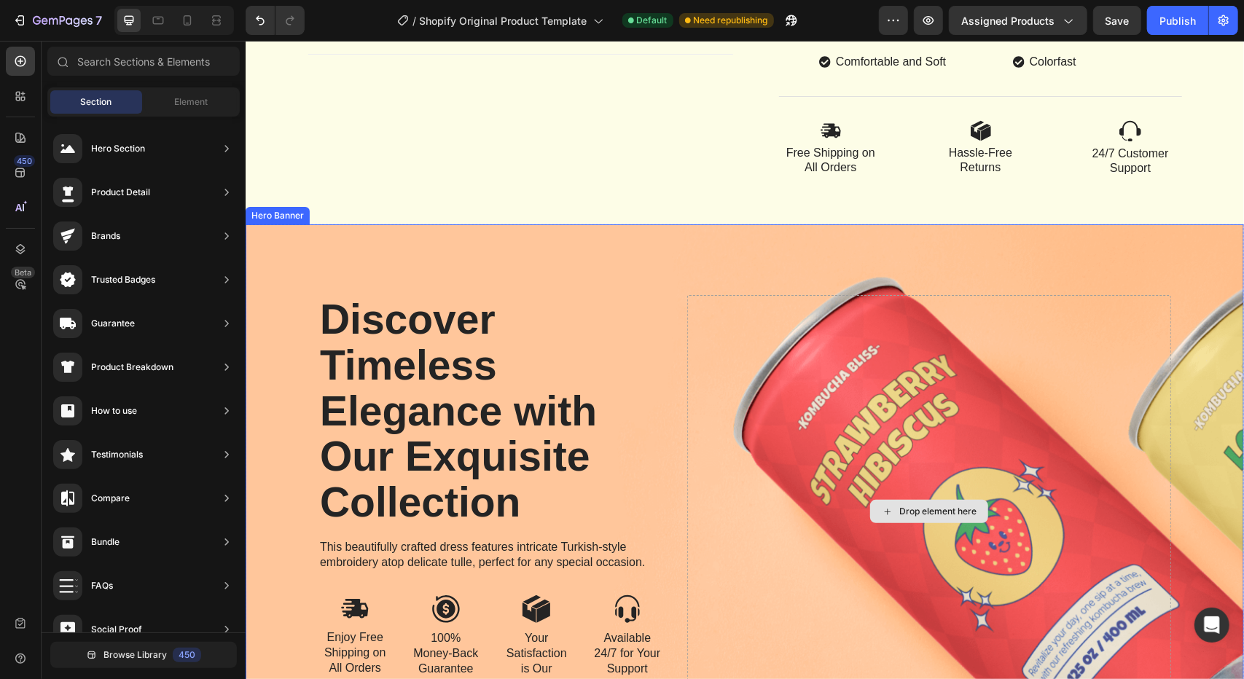
click at [902, 517] on div "Drop element here" at bounding box center [937, 511] width 77 height 12
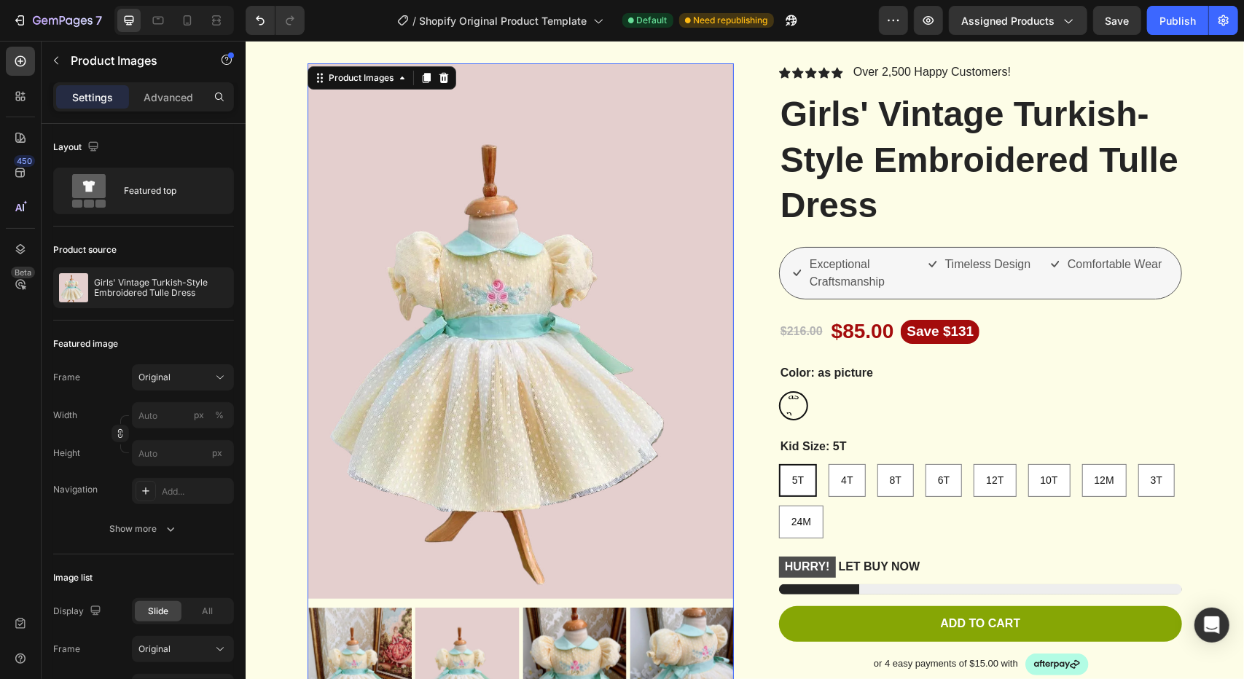
scroll to position [129, 0]
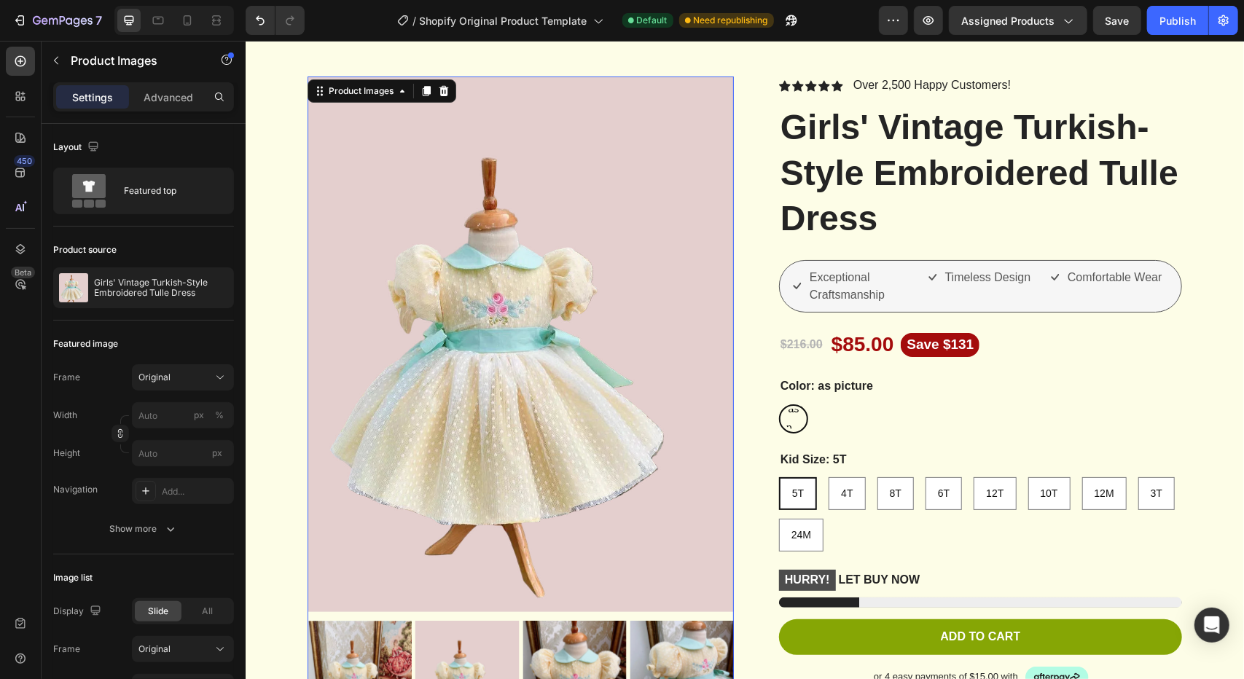
click at [569, 298] on img at bounding box center [520, 344] width 426 height 536
click at [367, 89] on div "Product Images" at bounding box center [360, 90] width 71 height 13
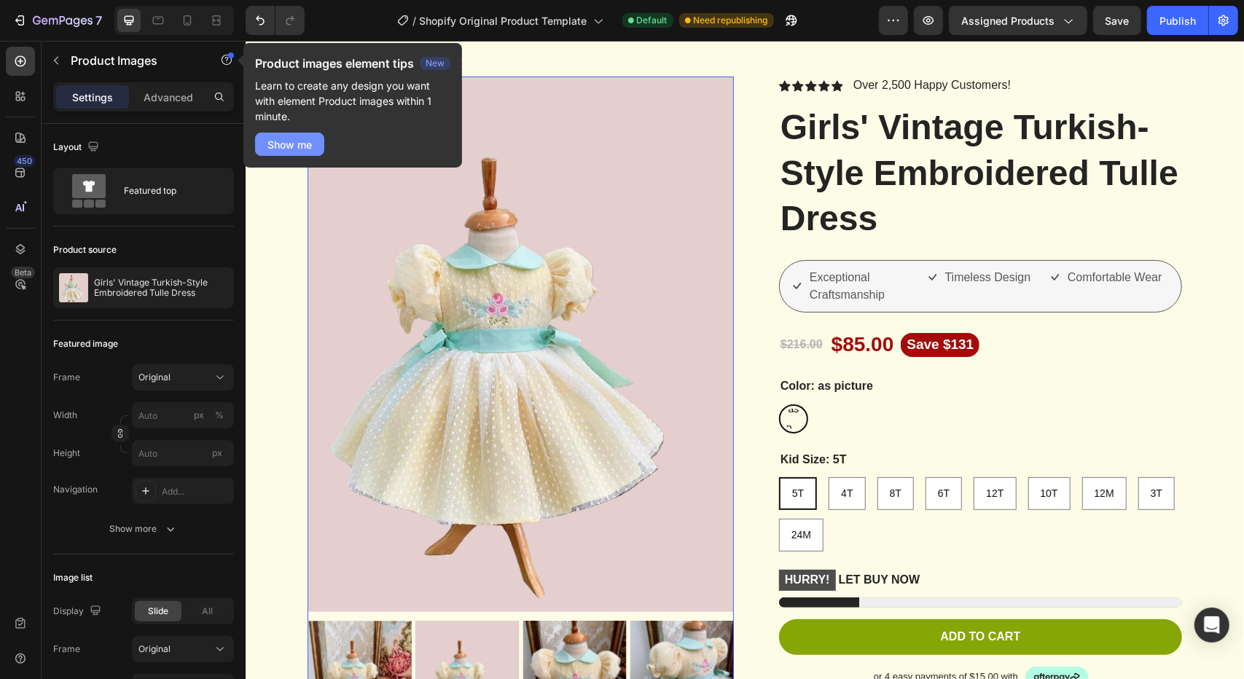
click at [297, 150] on div "Show me" at bounding box center [289, 144] width 44 height 15
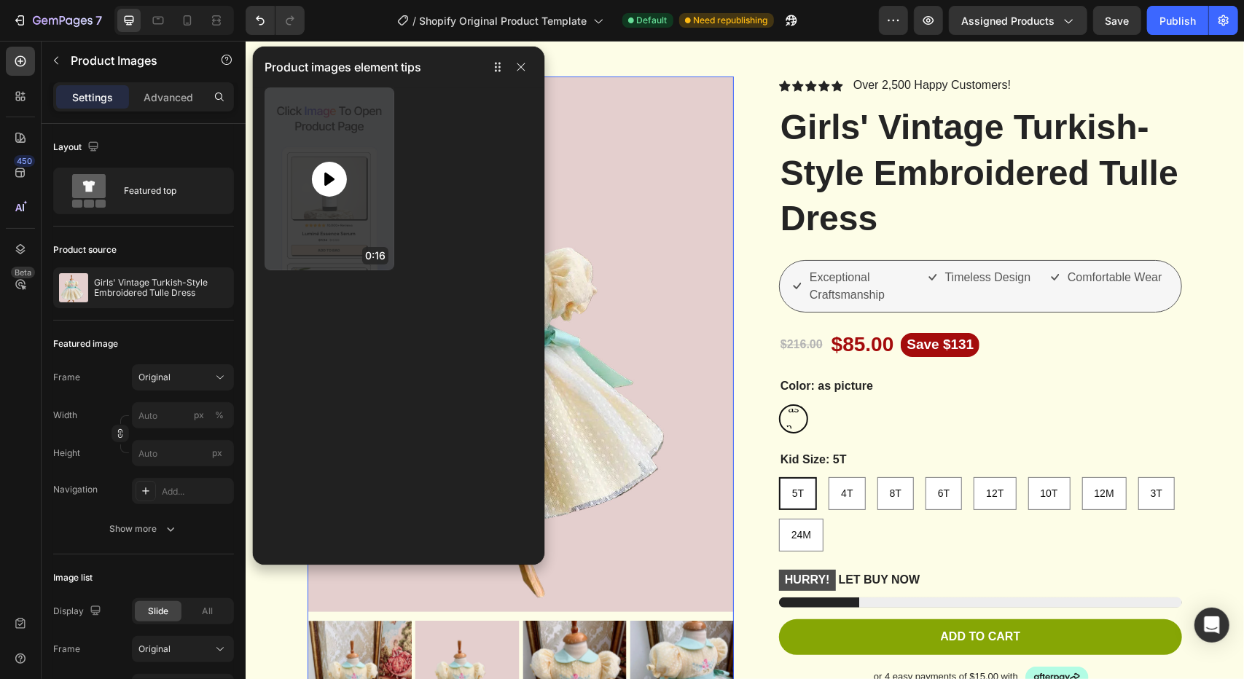
click at [348, 176] on div at bounding box center [330, 178] width 130 height 183
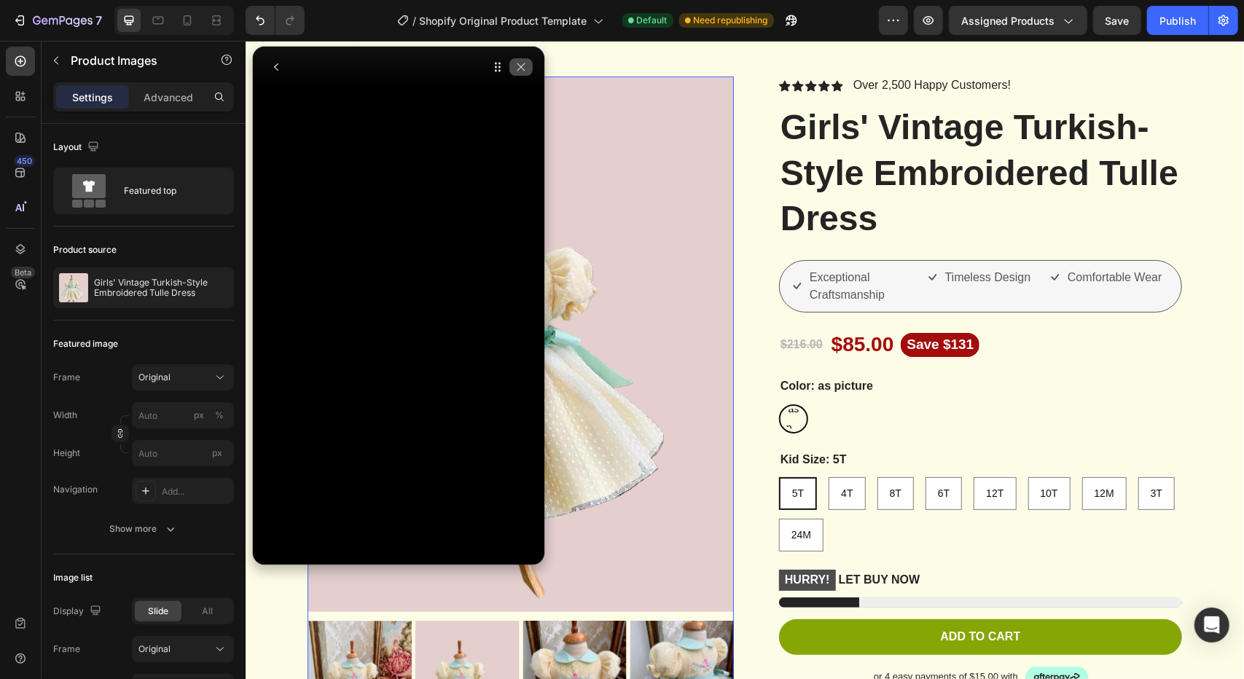
click at [515, 66] on button "button" at bounding box center [520, 66] width 23 height 17
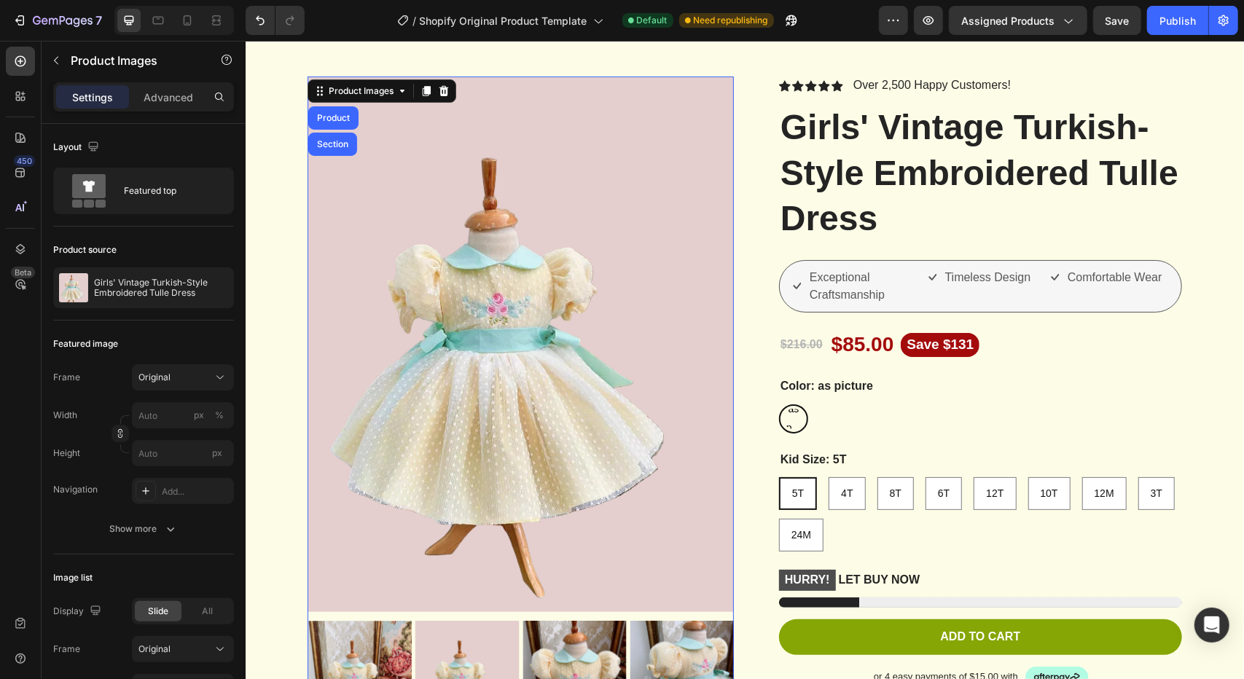
click at [650, 214] on img at bounding box center [520, 344] width 426 height 536
click at [377, 95] on div "Product Images" at bounding box center [360, 90] width 71 height 13
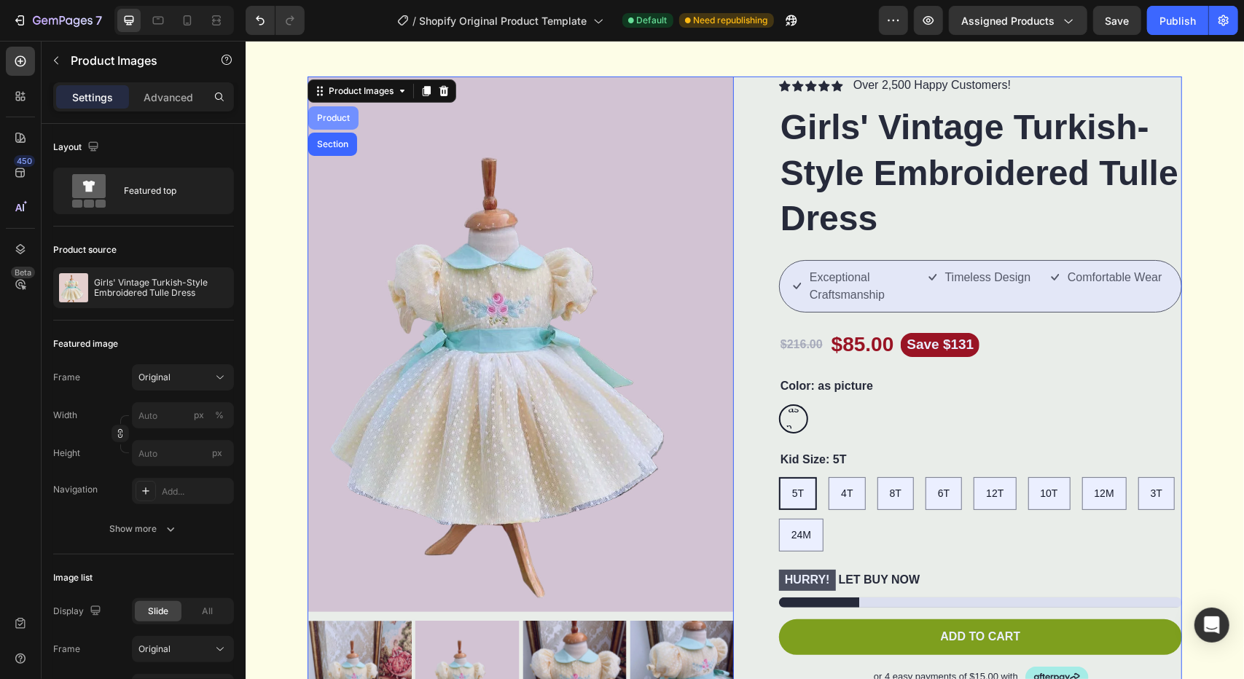
click at [334, 117] on div "Product" at bounding box center [332, 117] width 39 height 9
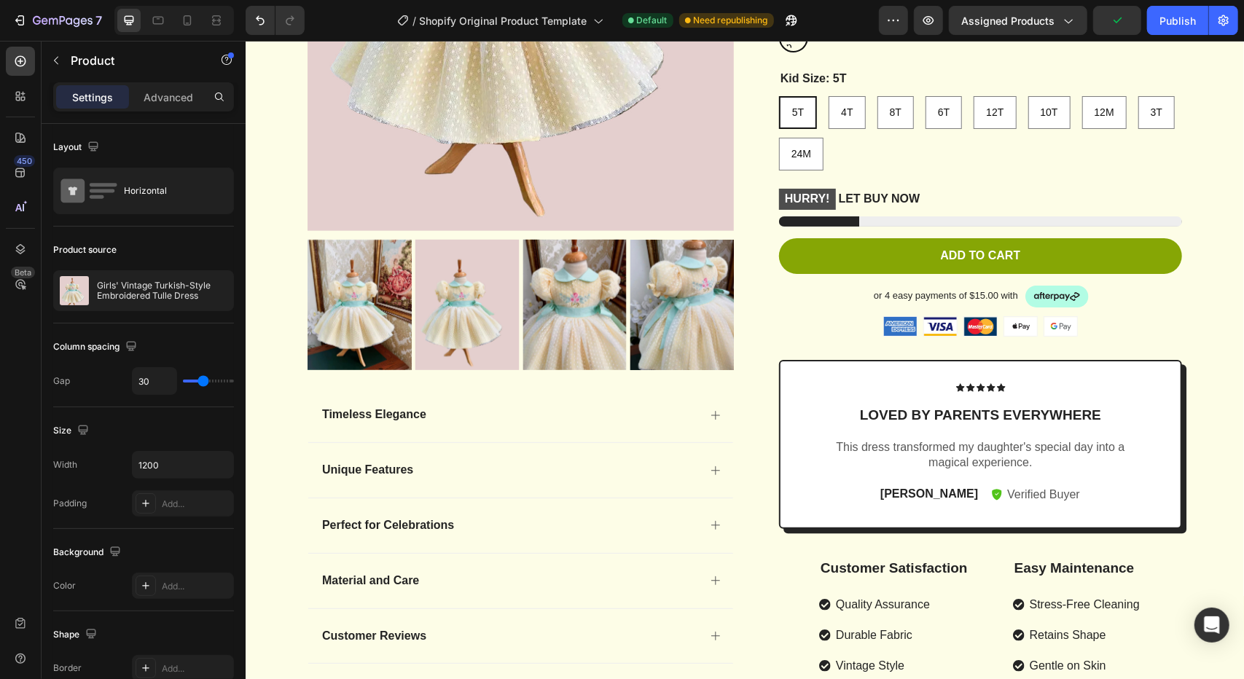
scroll to position [292, 0]
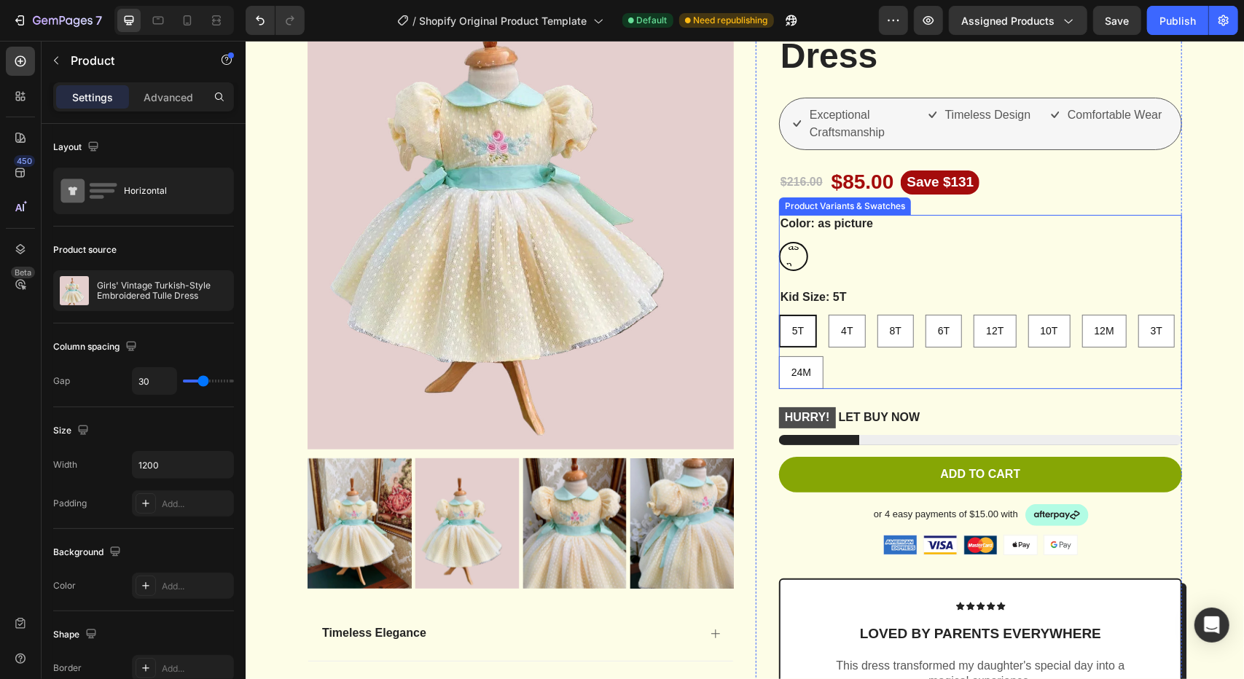
click at [905, 241] on div "as picture as picture as picture" at bounding box center [979, 255] width 403 height 29
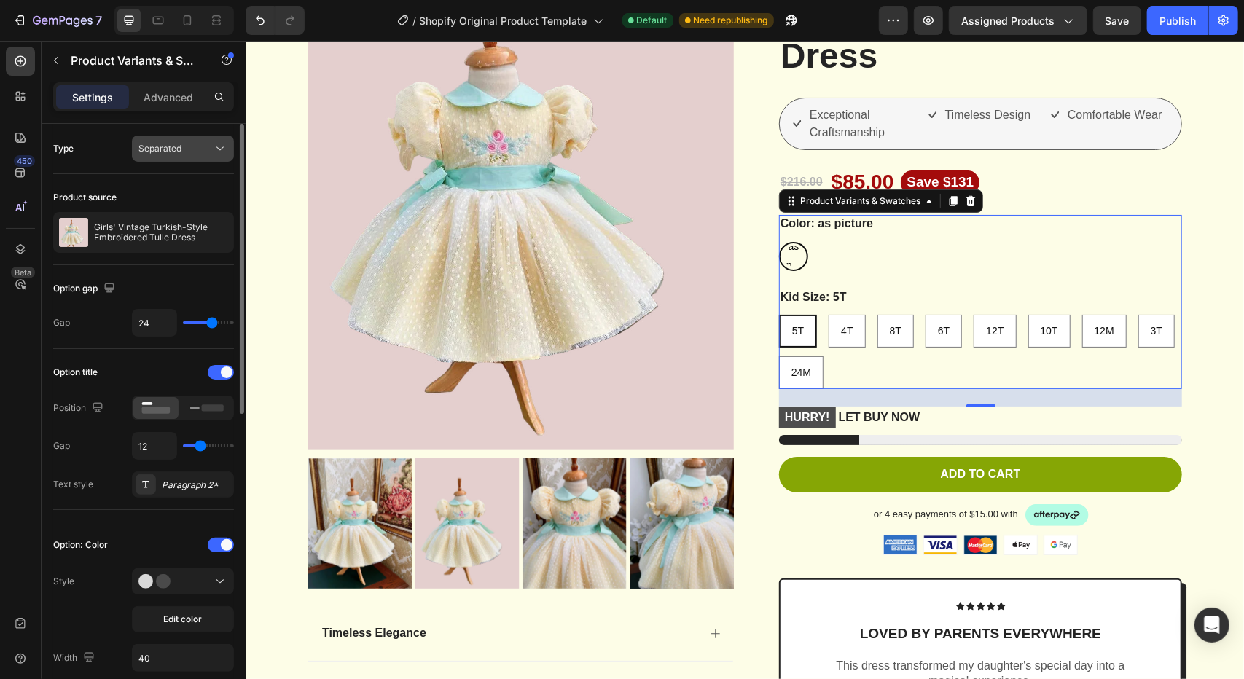
click at [204, 150] on div "Separated" at bounding box center [175, 148] width 74 height 13
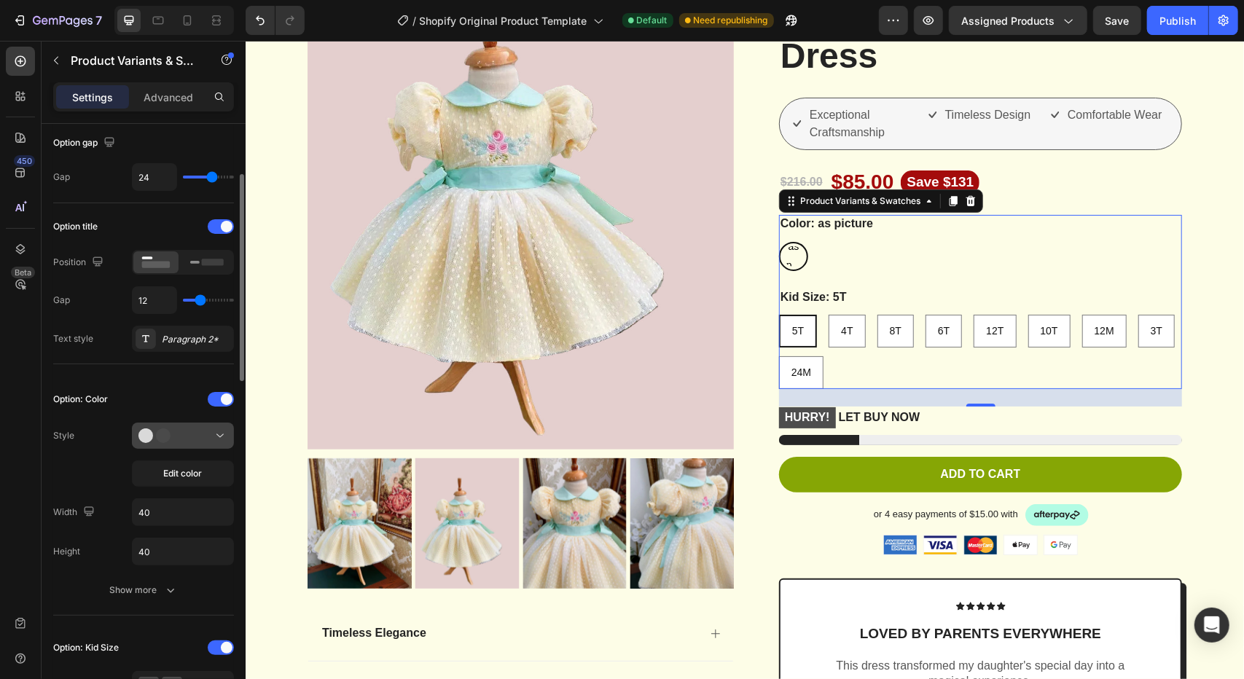
click at [195, 440] on div at bounding box center [182, 436] width 89 height 15
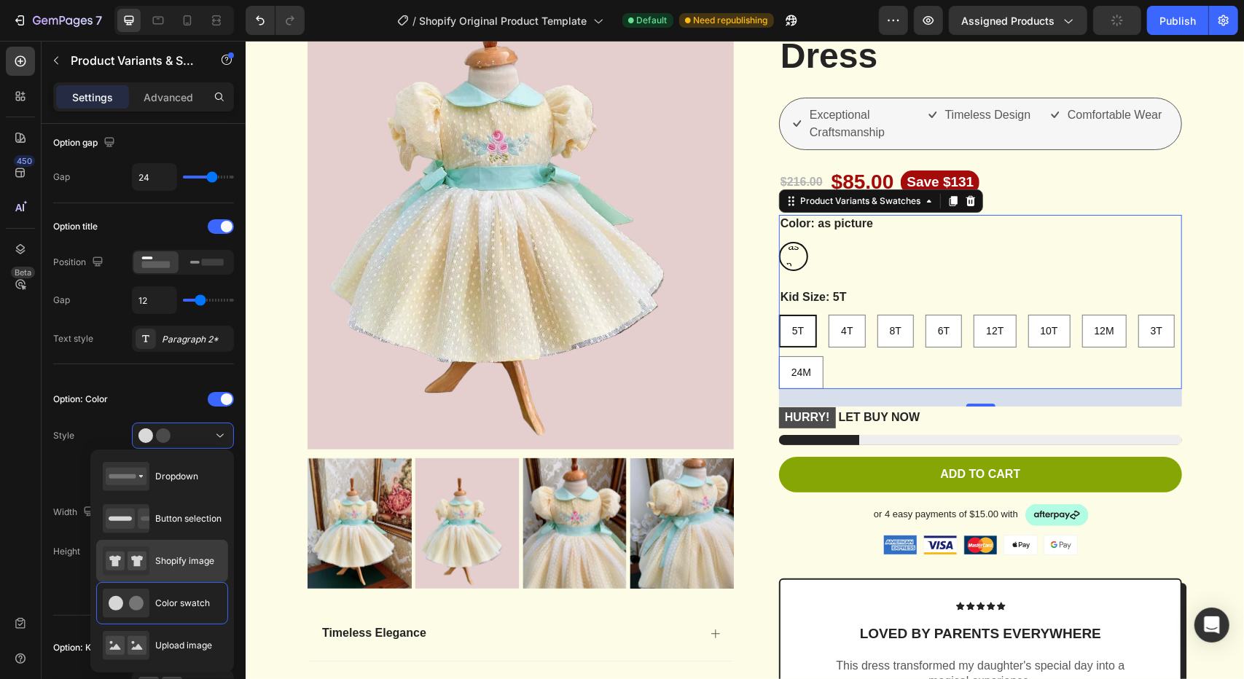
click at [203, 555] on span "Shopify image" at bounding box center [184, 561] width 59 height 13
type input "64"
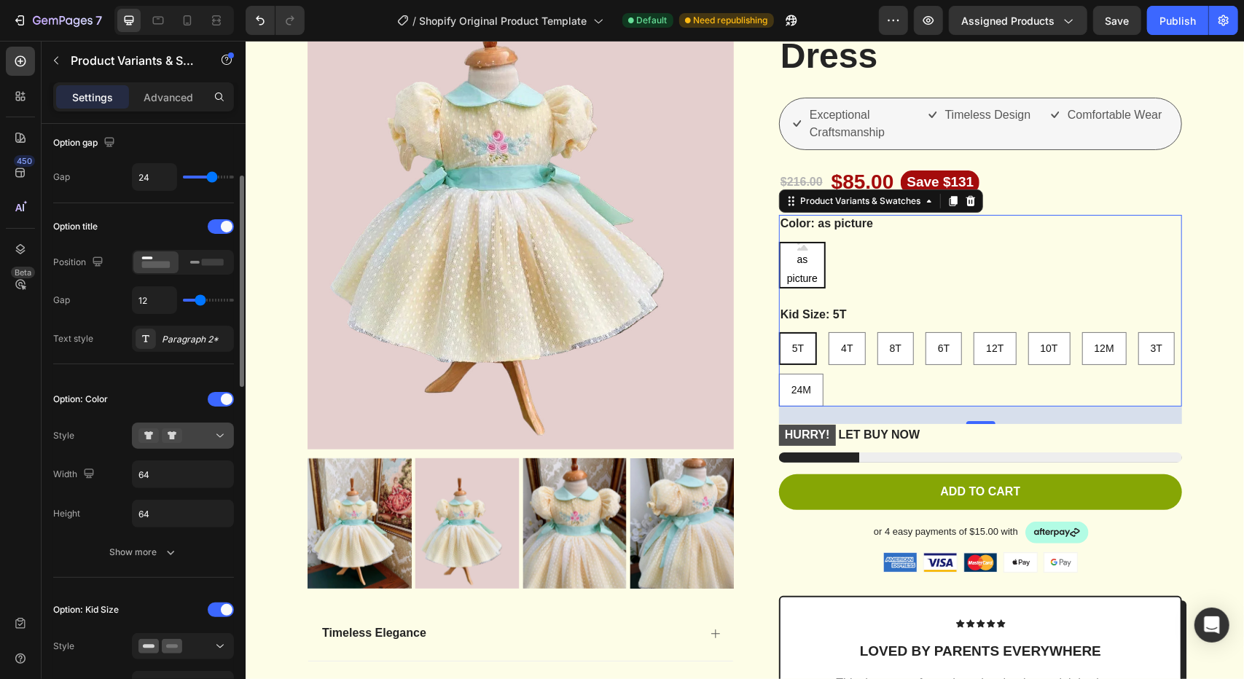
click at [190, 437] on div at bounding box center [182, 436] width 89 height 15
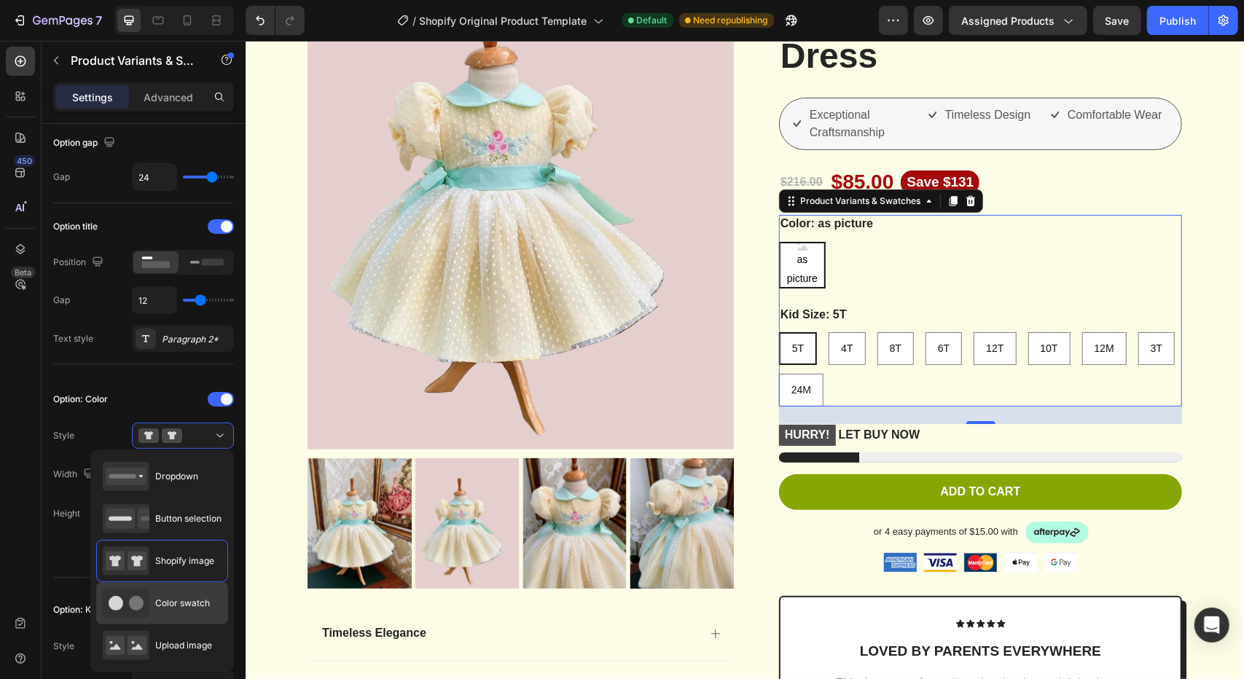
click at [188, 600] on span "Color swatch" at bounding box center [182, 603] width 55 height 13
type input "40"
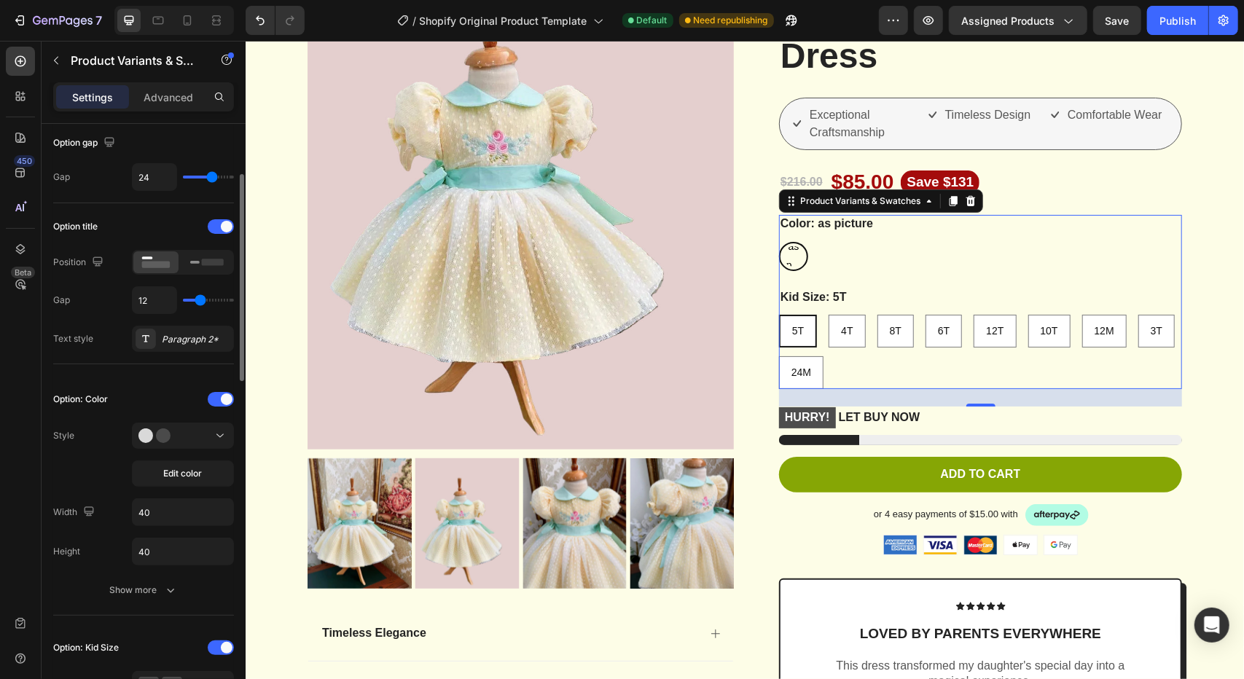
scroll to position [364, 0]
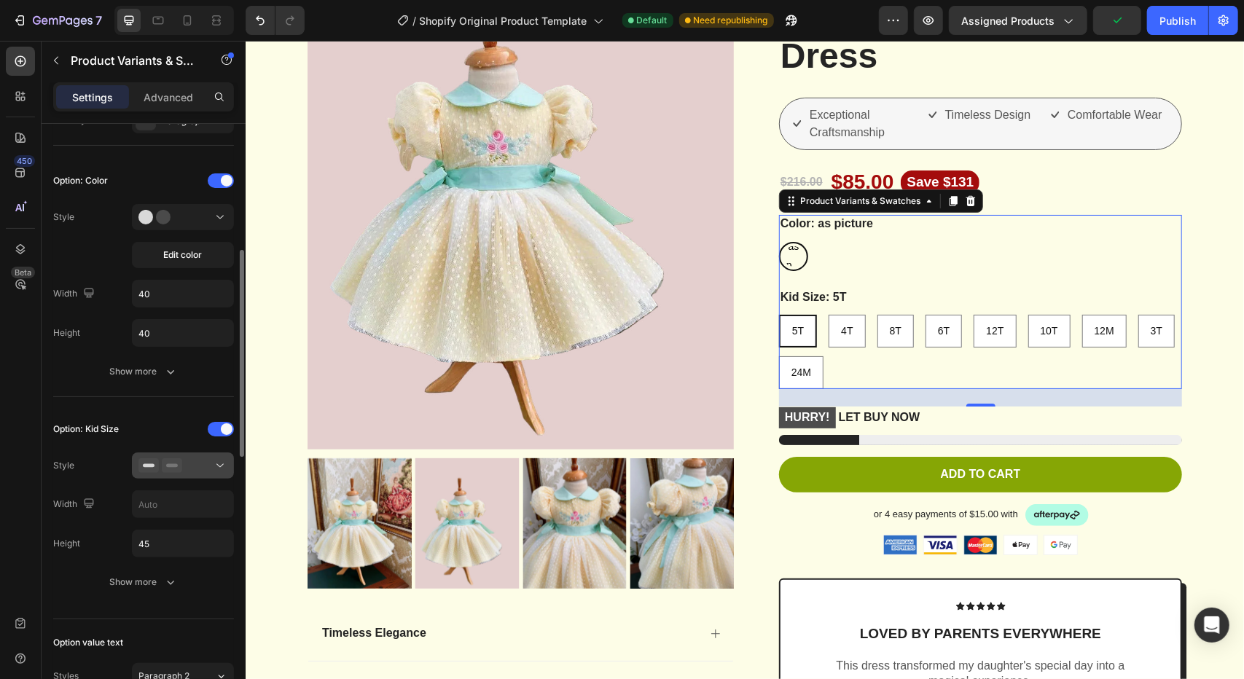
click at [205, 463] on div at bounding box center [182, 465] width 89 height 15
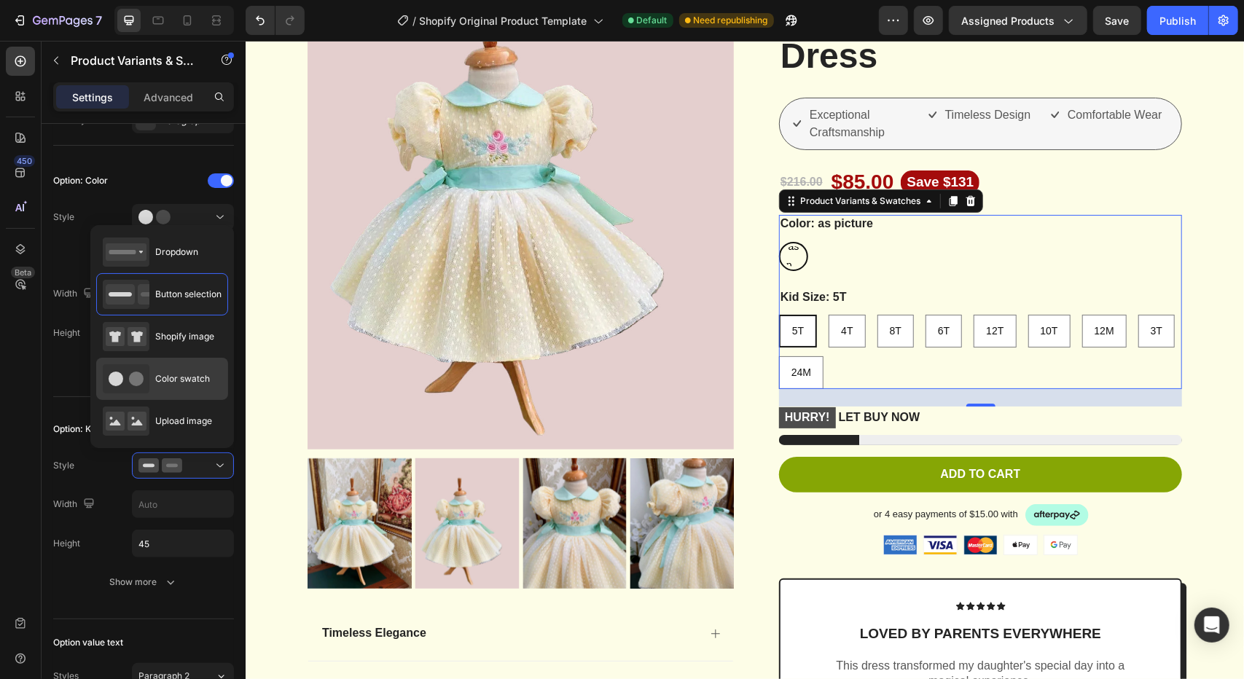
click at [166, 372] on span "Color swatch" at bounding box center [182, 378] width 55 height 13
type input "45"
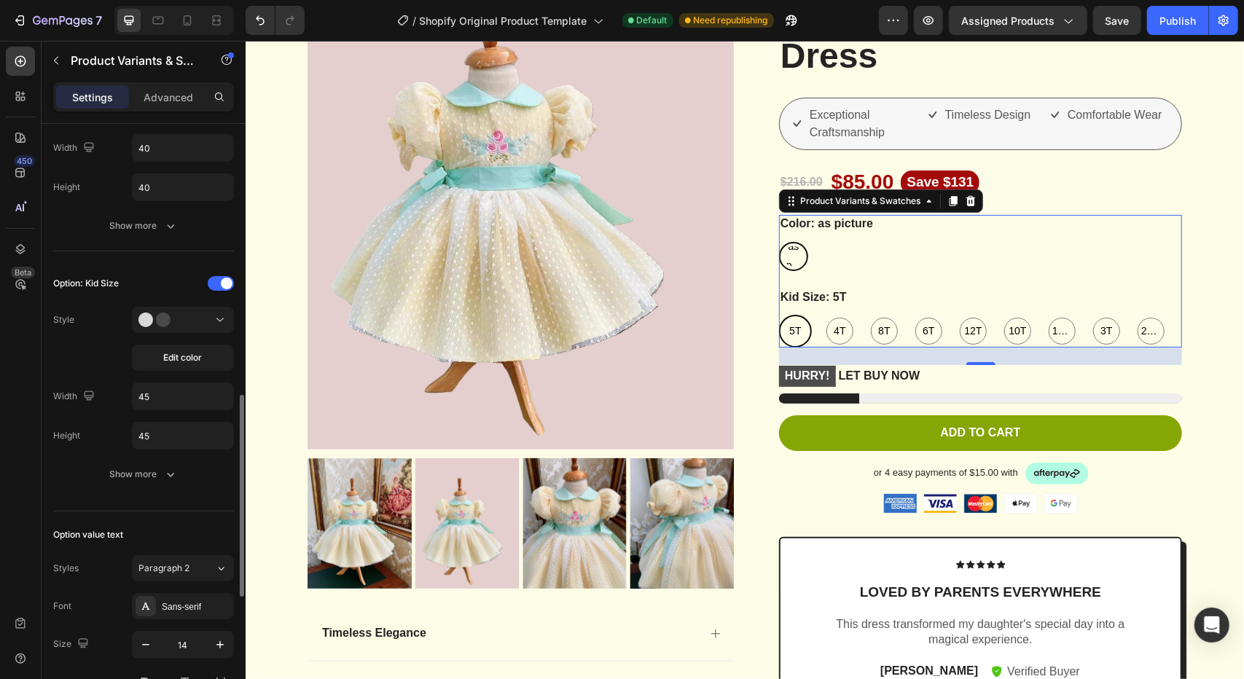
scroll to position [583, 0]
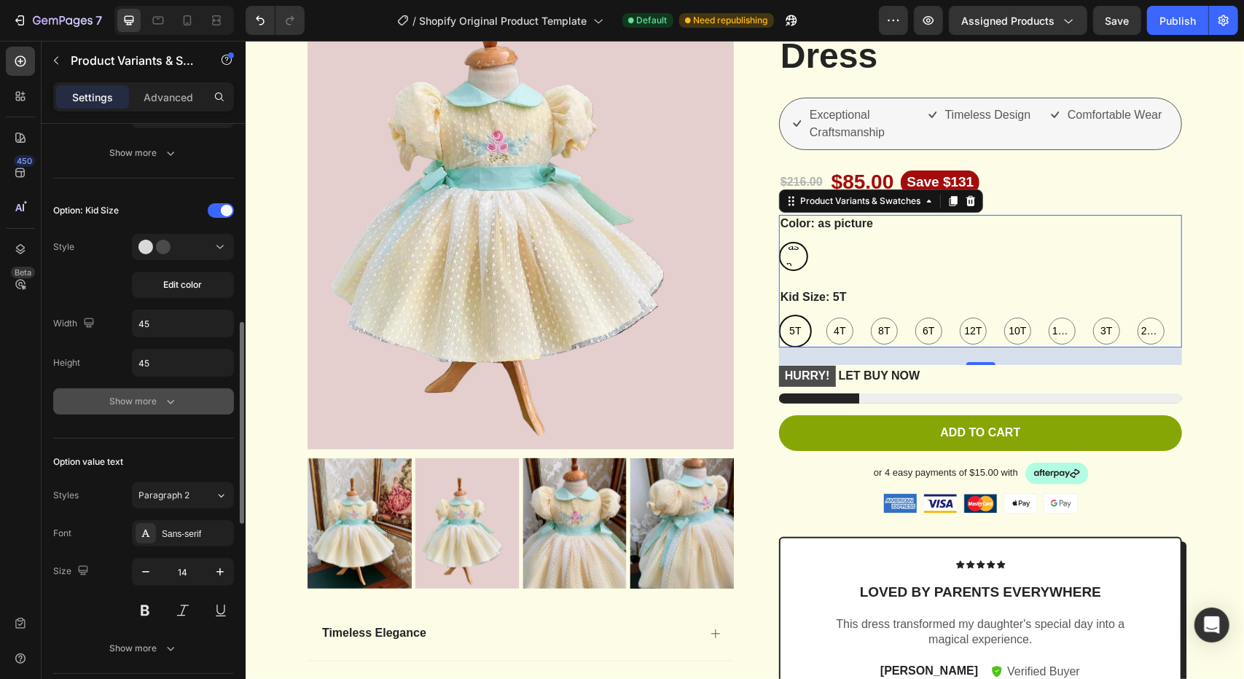
click at [151, 399] on div "Show more" at bounding box center [144, 401] width 68 height 15
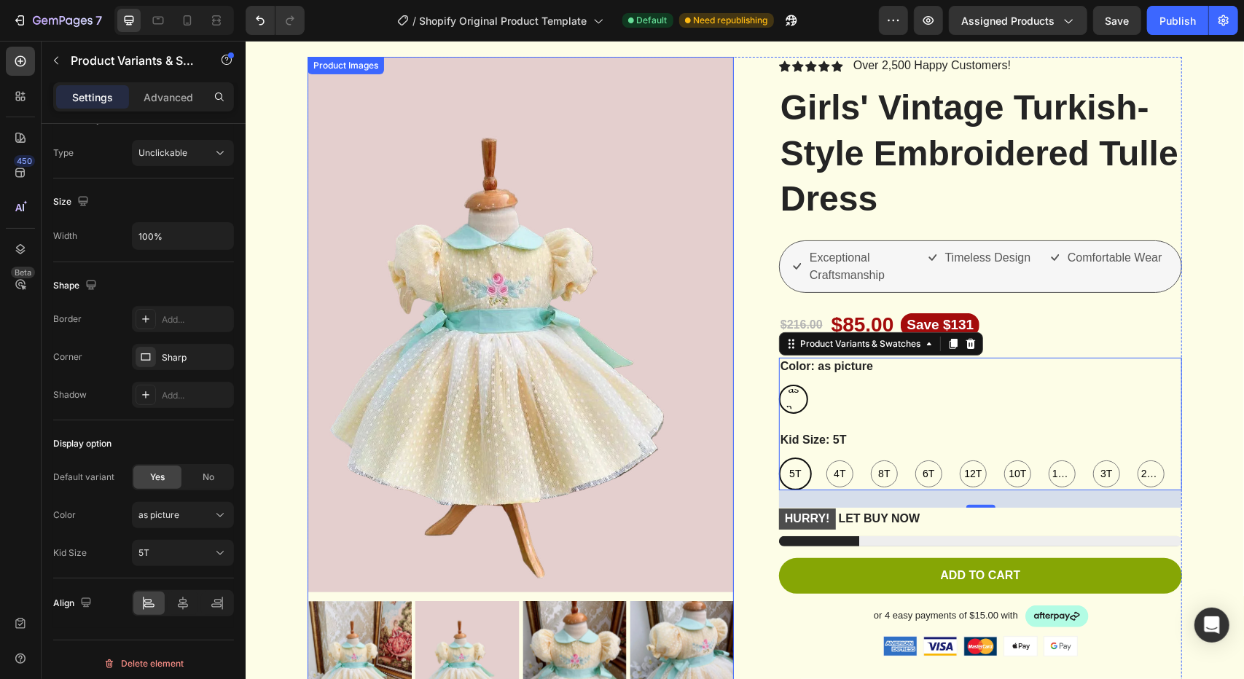
scroll to position [146, 0]
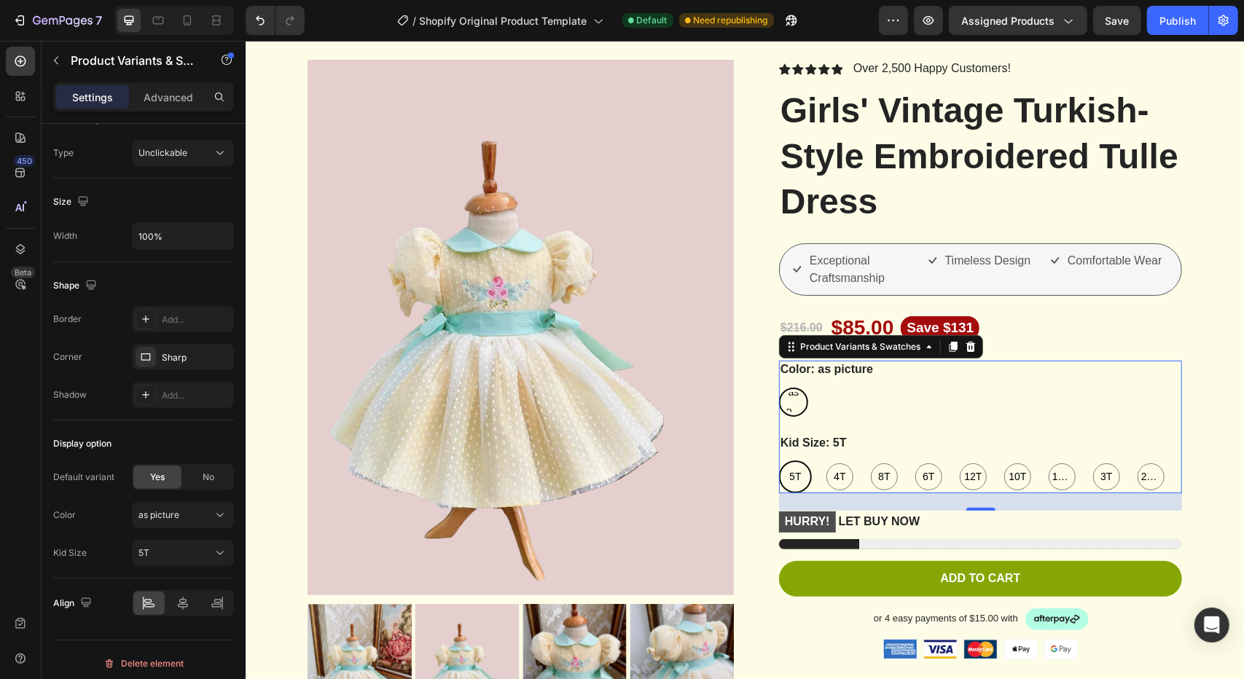
click at [1061, 389] on div "as picture as picture as picture" at bounding box center [979, 401] width 403 height 29
click at [918, 353] on div "Product Variants & Swatches" at bounding box center [859, 345] width 155 height 17
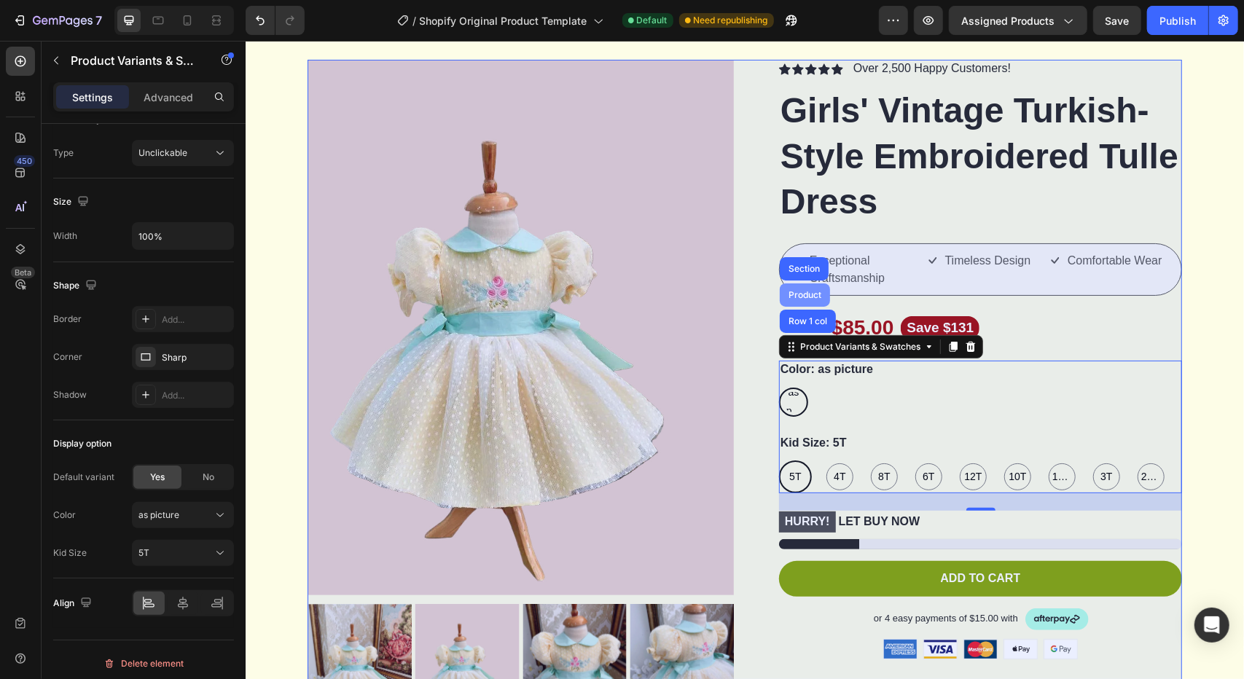
click at [816, 294] on div "Product" at bounding box center [804, 294] width 39 height 9
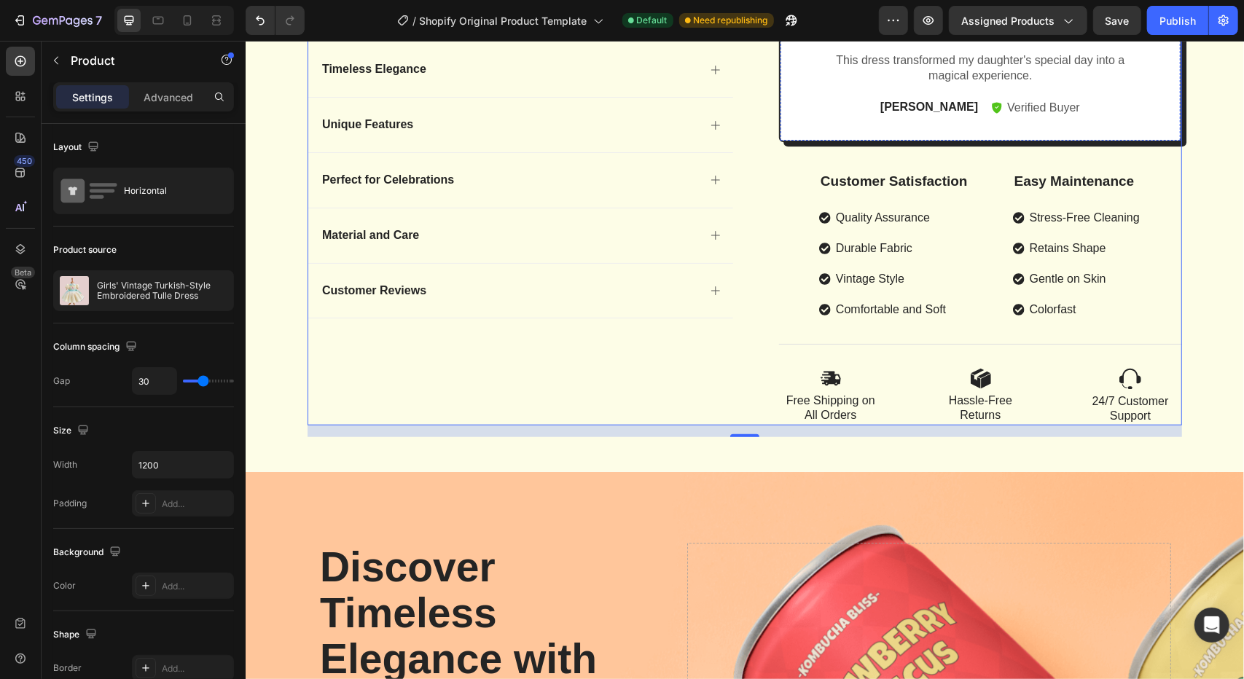
scroll to position [875, 0]
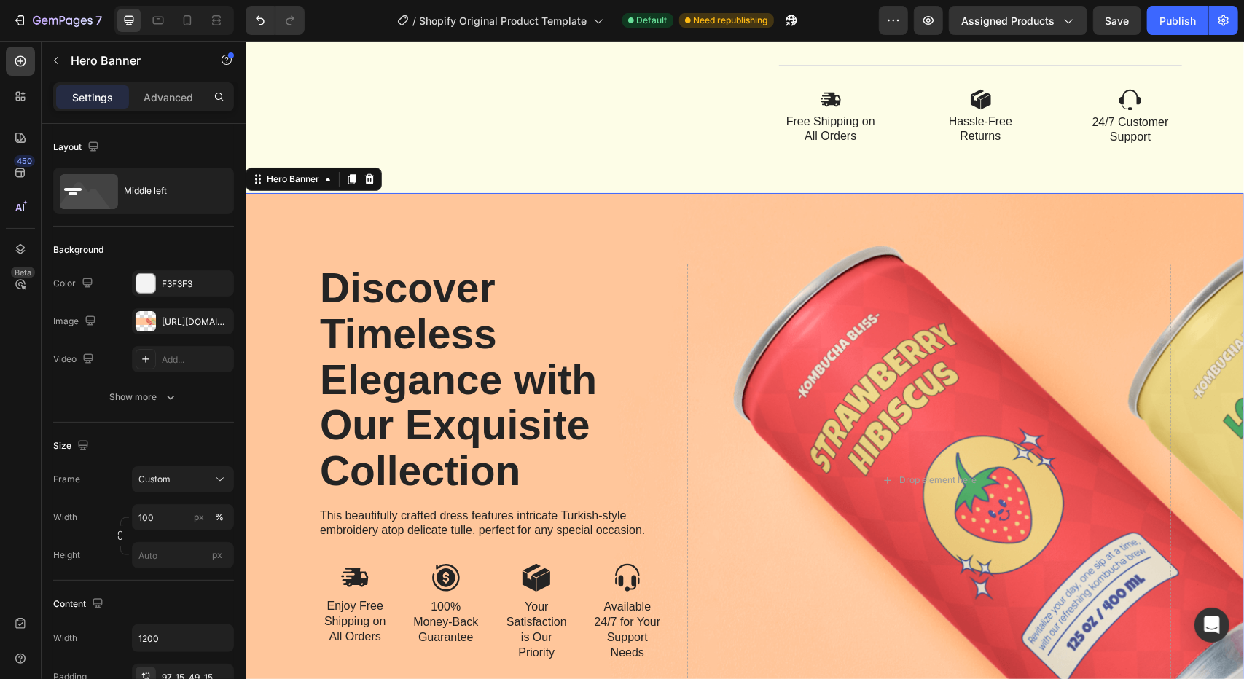
scroll to position [1239, 0]
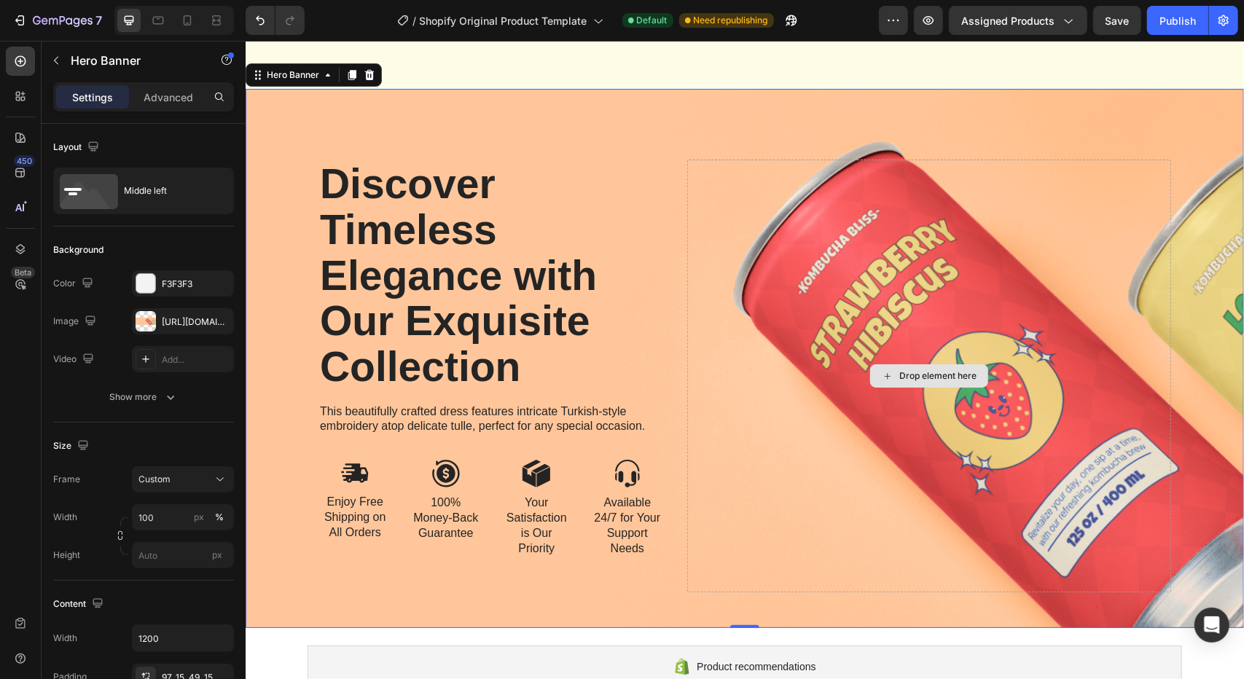
click at [937, 372] on div "Drop element here" at bounding box center [937, 375] width 77 height 12
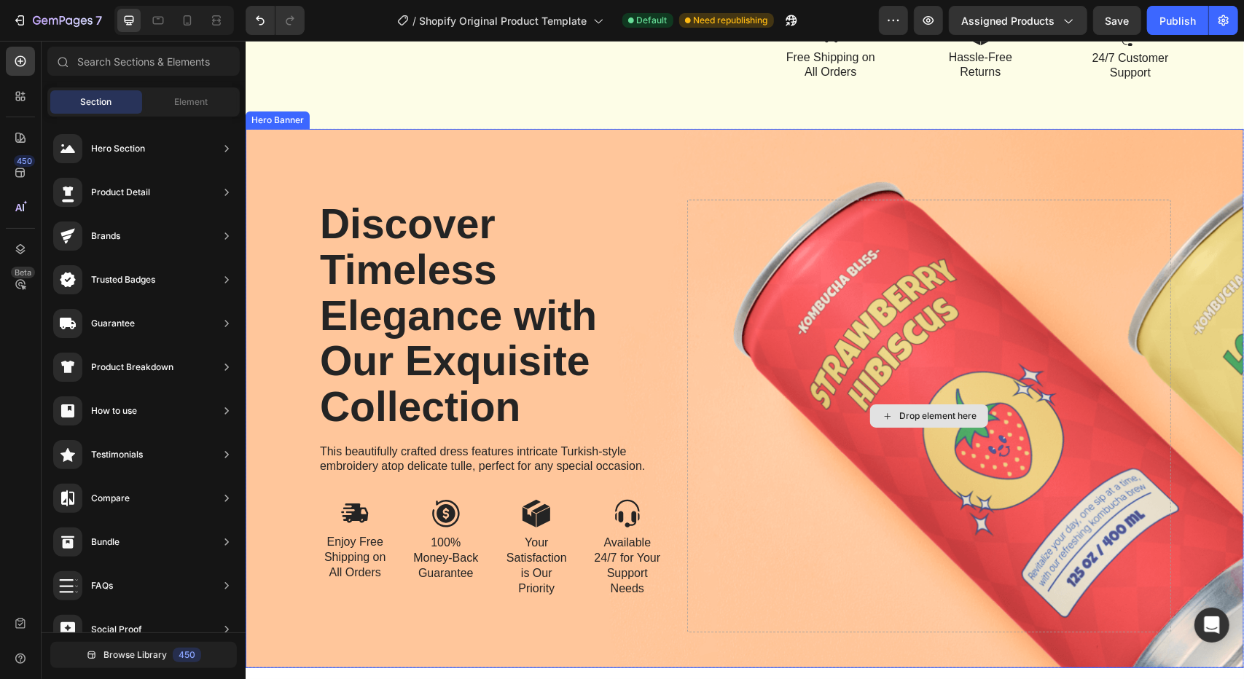
scroll to position [1166, 0]
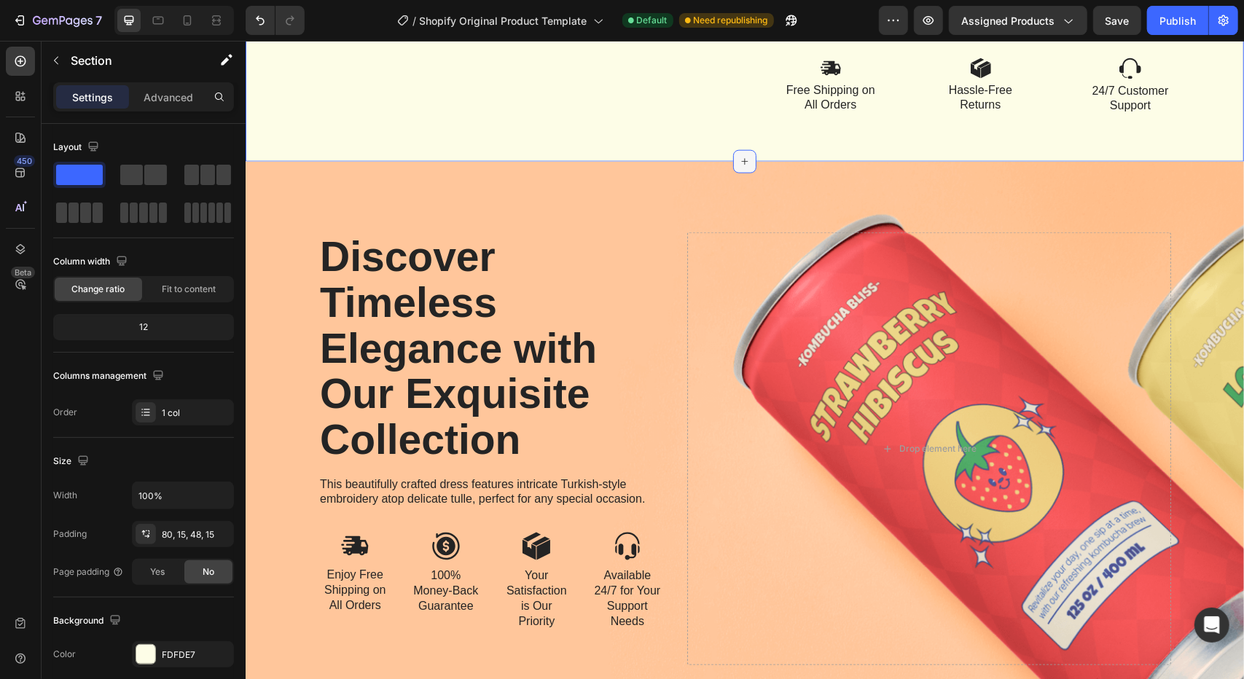
click at [746, 152] on div at bounding box center [743, 160] width 23 height 23
